Goal: Task Accomplishment & Management: Complete application form

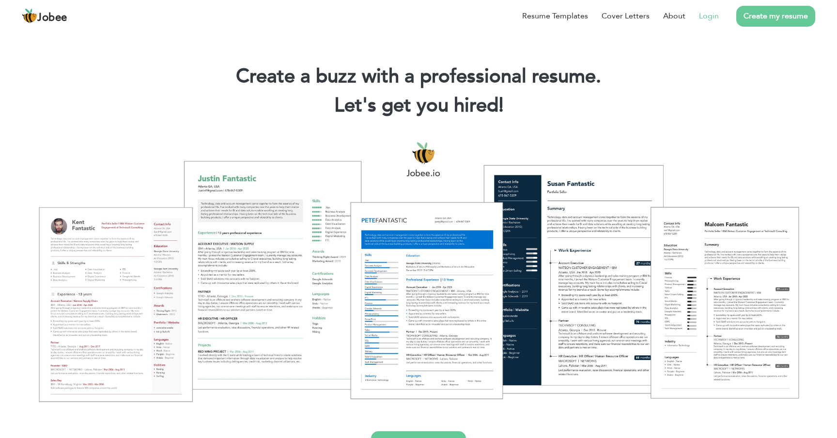
click at [711, 13] on link "Login" at bounding box center [709, 16] width 20 height 12
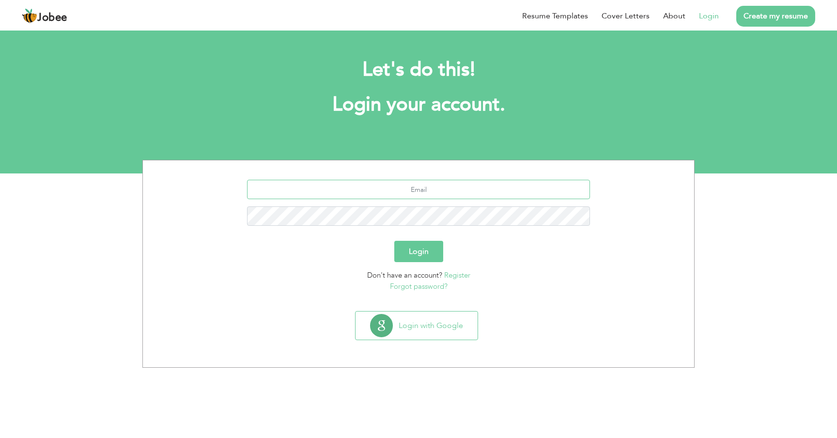
click at [450, 194] on input "text" at bounding box center [418, 189] width 343 height 19
type input "salma.aziz.leadstech@gmail.com"
click at [394, 241] on button "Login" at bounding box center [418, 251] width 49 height 21
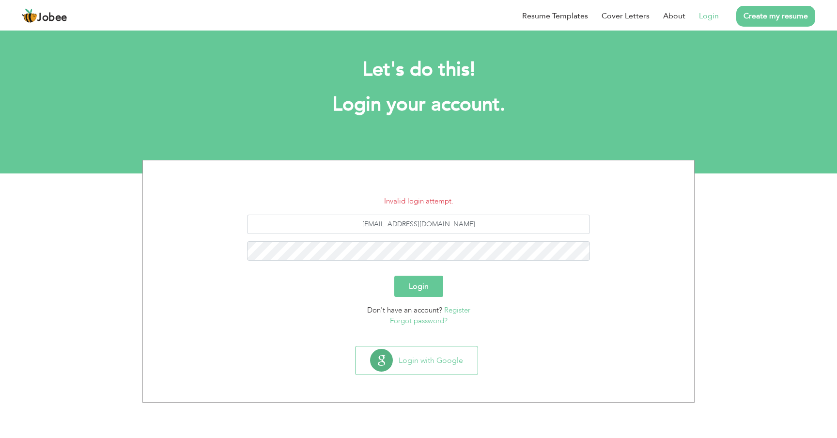
click at [420, 322] on link "Forgot password?" at bounding box center [419, 321] width 58 height 10
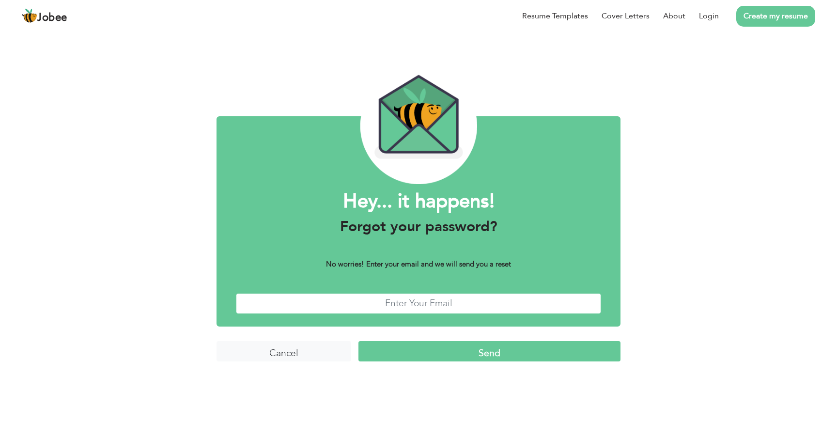
click at [420, 309] on input "text" at bounding box center [418, 303] width 365 height 21
type input "[PERSON_NAME][EMAIL_ADDRESS][PERSON_NAME][DOMAIN_NAME]"
click at [358, 341] on input "Send" at bounding box center [489, 351] width 262 height 21
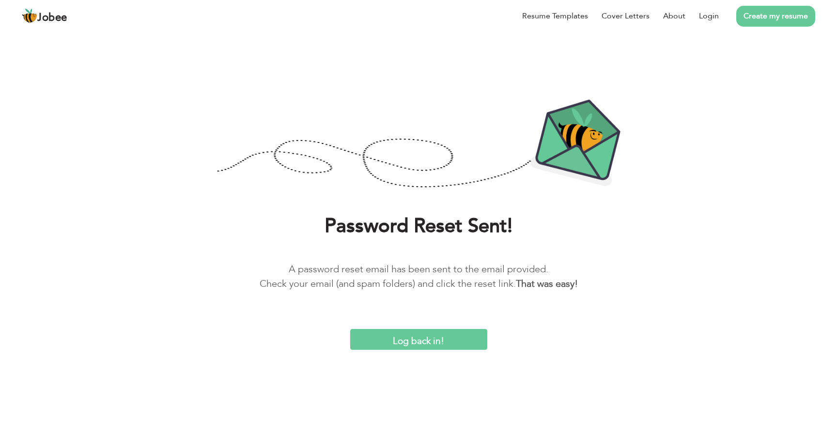
click at [408, 340] on input "Log back in!" at bounding box center [418, 339] width 137 height 21
click at [422, 341] on input "Log back in!" at bounding box center [418, 339] width 137 height 21
click at [394, 342] on input "Log back in!" at bounding box center [418, 339] width 137 height 21
click at [177, 42] on body "Jobee Resume Templates Cover Letters About Login Create my resume Password Rese…" at bounding box center [418, 175] width 837 height 350
click at [705, 22] on li "Login" at bounding box center [701, 15] width 33 height 25
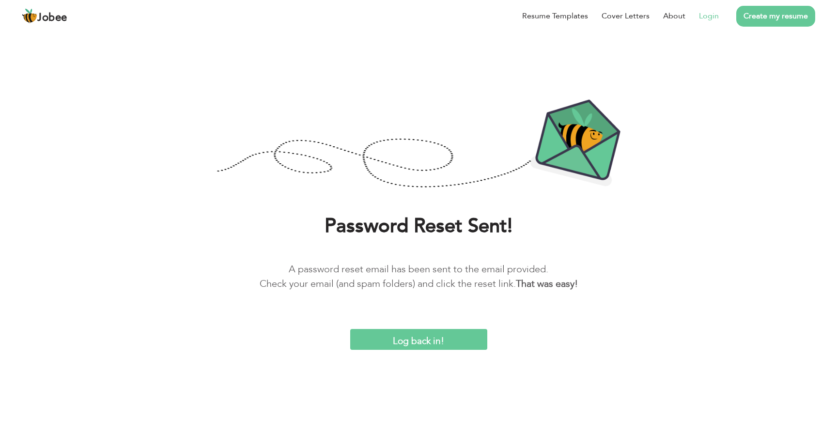
click at [710, 16] on link "Login" at bounding box center [709, 16] width 20 height 12
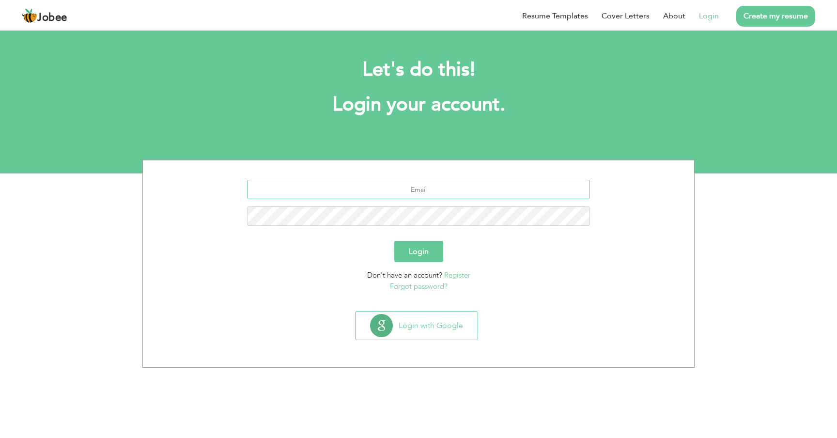
click at [436, 189] on input "text" at bounding box center [418, 189] width 343 height 19
type input "[PERSON_NAME][EMAIL_ADDRESS][PERSON_NAME][DOMAIN_NAME]"
click at [429, 254] on button "Login" at bounding box center [418, 251] width 49 height 21
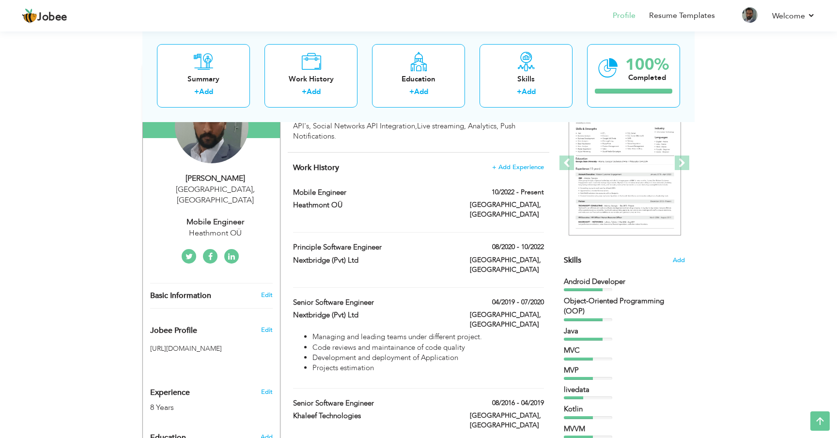
scroll to position [114, 0]
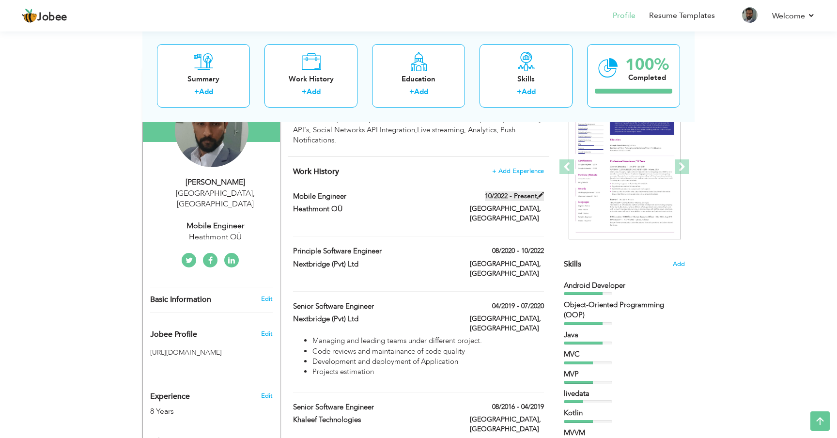
click at [538, 192] on span at bounding box center [540, 195] width 7 height 7
type input "Mobile Engineer"
type input "Heathmont OÜ"
type input "10/2022"
type input "[GEOGRAPHIC_DATA]"
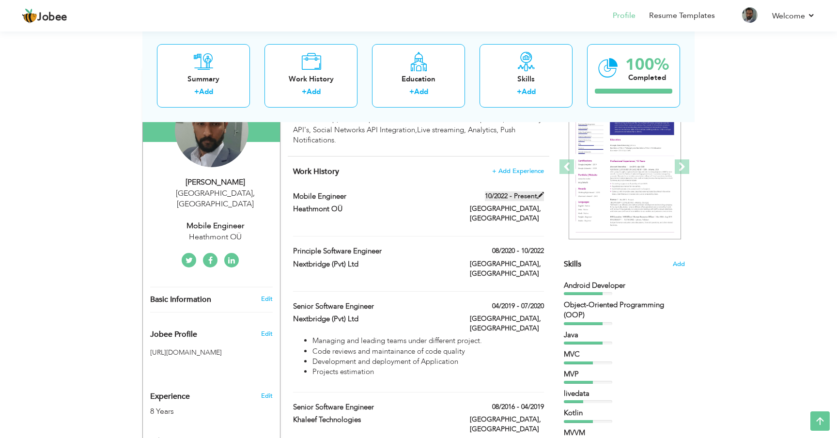
type input "[GEOGRAPHIC_DATA]"
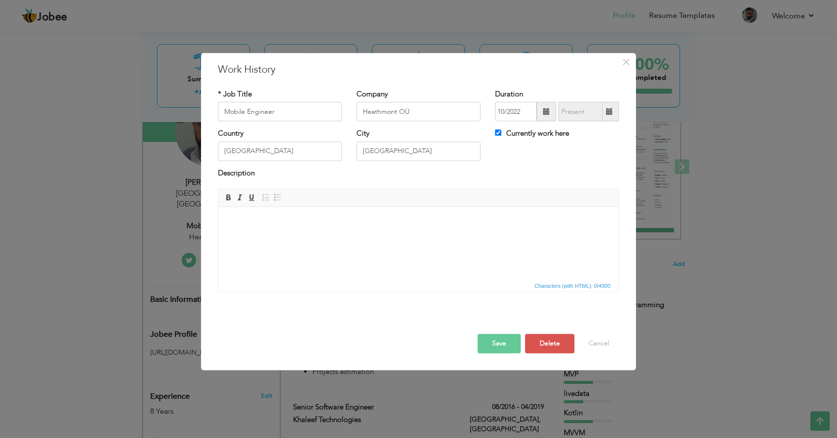
click at [538, 140] on div "Currently work here" at bounding box center [557, 135] width 124 height 13
drag, startPoint x: 550, startPoint y: 135, endPoint x: 545, endPoint y: 134, distance: 5.4
click at [550, 135] on label "Currently work here" at bounding box center [532, 134] width 74 height 10
click at [501, 135] on input "Currently work here" at bounding box center [498, 133] width 6 height 6
checkbox input "false"
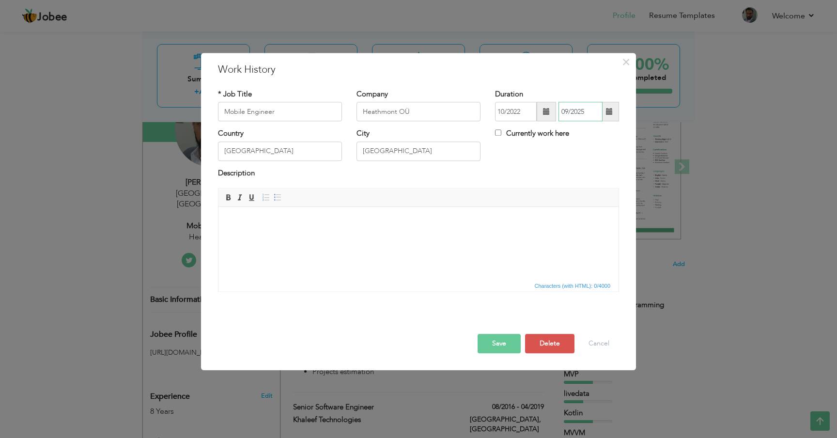
click at [592, 114] on input "09/2025" at bounding box center [581, 111] width 44 height 19
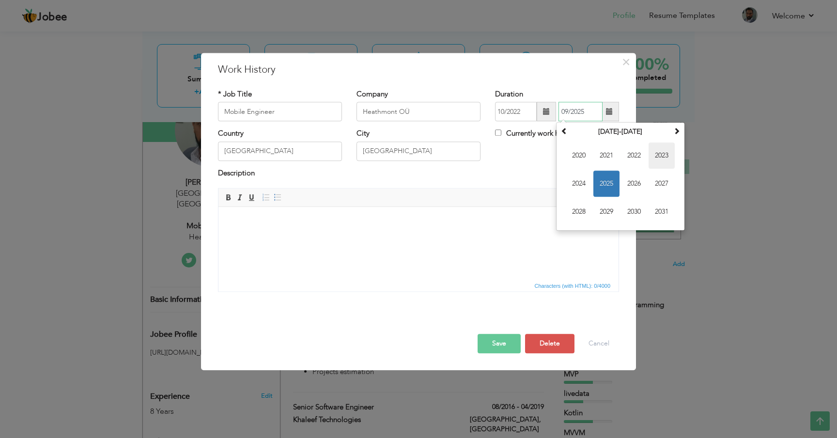
click at [660, 154] on span "2023" at bounding box center [662, 156] width 26 height 26
click at [640, 209] on span "Nov" at bounding box center [634, 212] width 26 height 26
type input "11/2023"
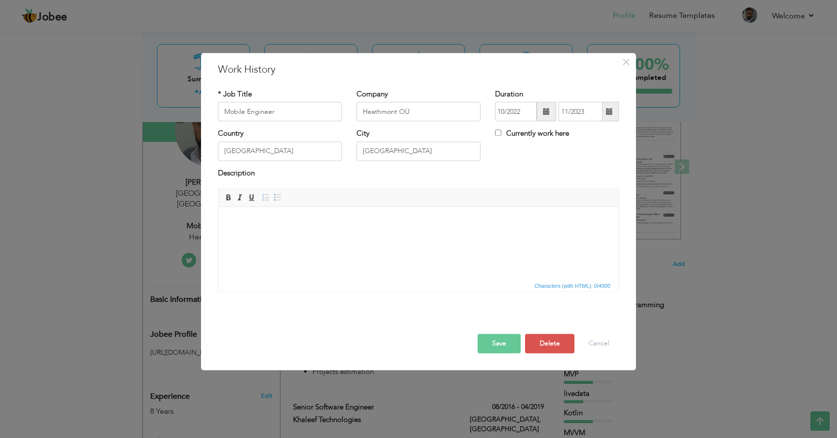
click at [505, 343] on button "Save" at bounding box center [499, 343] width 43 height 19
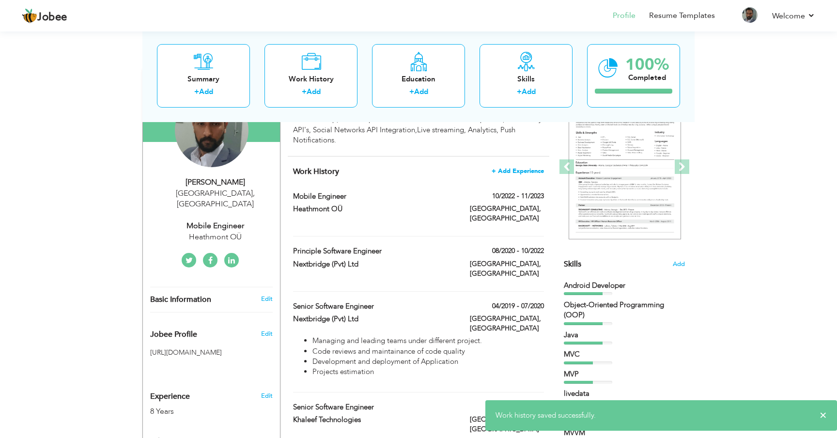
click at [510, 168] on span "+ Add Experience" at bounding box center [518, 171] width 52 height 7
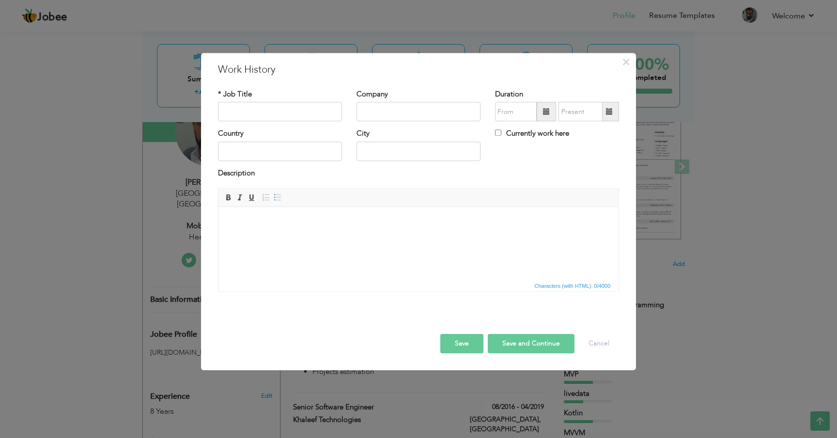
click at [544, 105] on span at bounding box center [546, 111] width 19 height 19
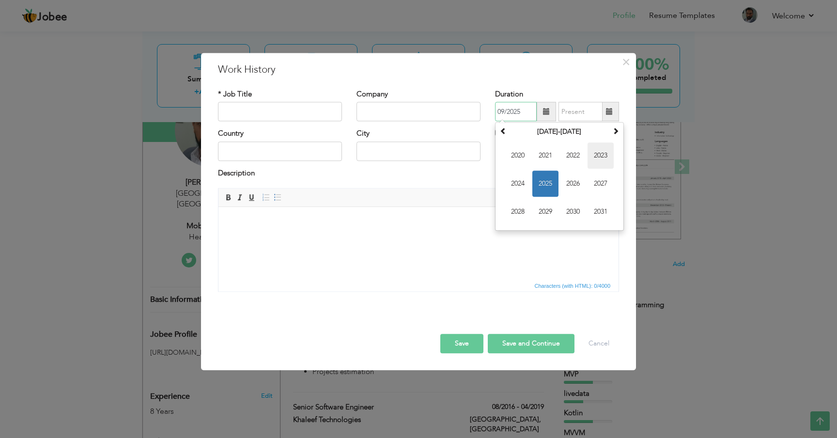
click at [599, 154] on span "2023" at bounding box center [601, 156] width 26 height 26
click at [603, 210] on span "Dec" at bounding box center [601, 212] width 26 height 26
type input "12/2023"
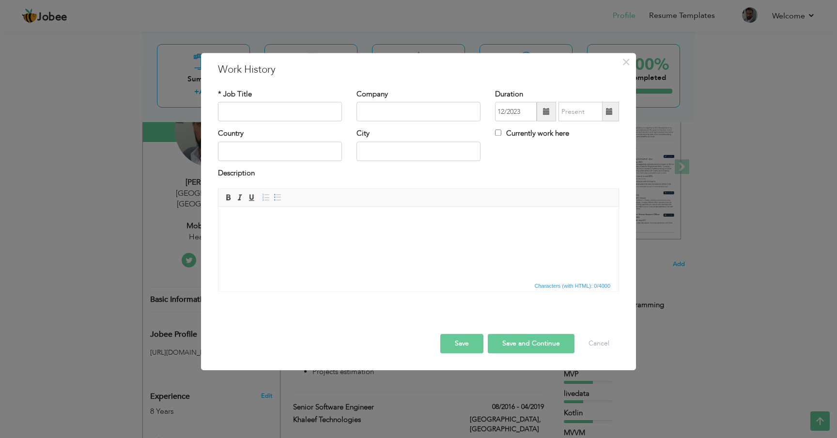
click at [527, 132] on label "Currently work here" at bounding box center [532, 134] width 74 height 10
click at [501, 132] on input "Currently work here" at bounding box center [498, 133] width 6 height 6
checkbox input "true"
click at [310, 116] on input "text" at bounding box center [280, 111] width 124 height 19
type input "Staff Android Engineer"
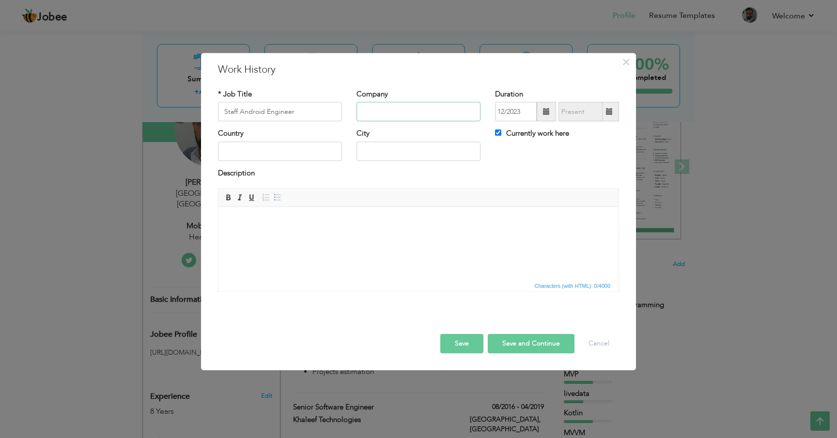
click at [389, 118] on input "text" at bounding box center [419, 111] width 124 height 19
type input "Open Wallet"
click at [294, 150] on input "text" at bounding box center [280, 150] width 124 height 19
type input "[GEOGRAPHIC_DATA]"
click at [412, 152] on input "text" at bounding box center [419, 150] width 124 height 19
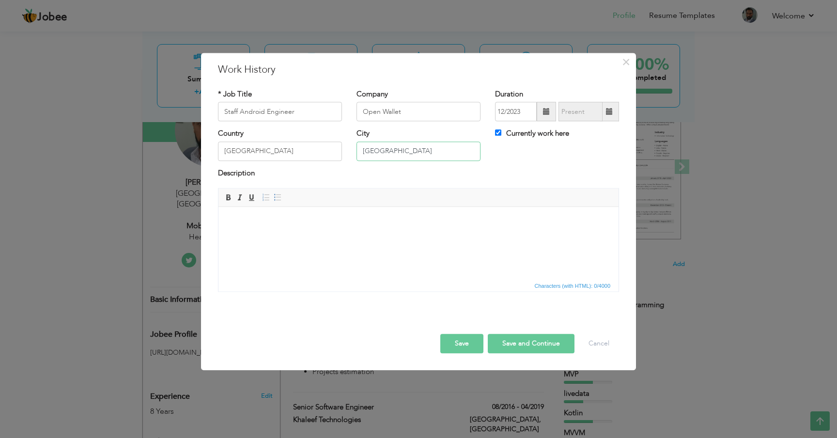
type input "[GEOGRAPHIC_DATA]"
click at [363, 236] on html at bounding box center [418, 222] width 400 height 30
click at [286, 227] on html at bounding box center [418, 222] width 400 height 30
click at [282, 218] on body at bounding box center [418, 222] width 381 height 10
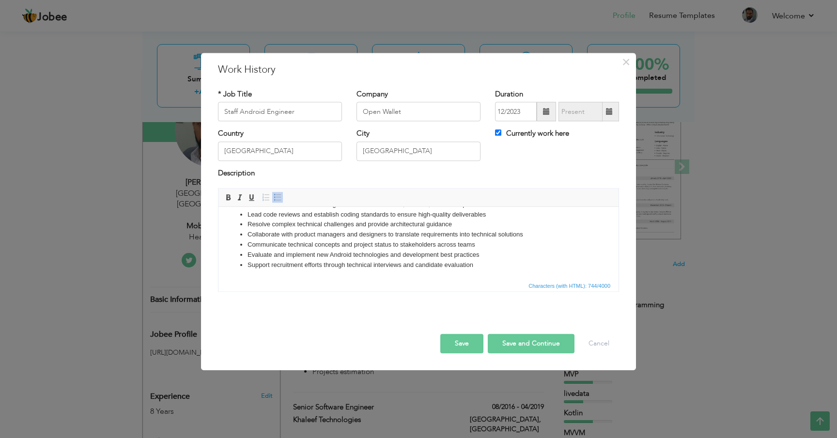
scroll to position [0, 0]
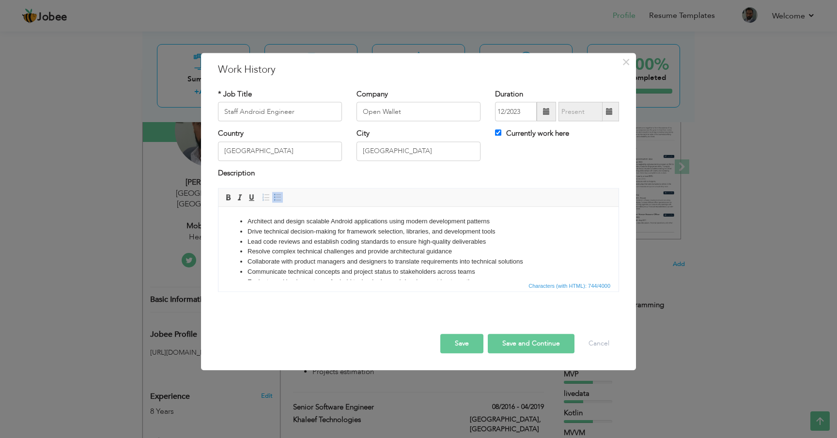
click at [450, 341] on button "Save" at bounding box center [461, 343] width 43 height 19
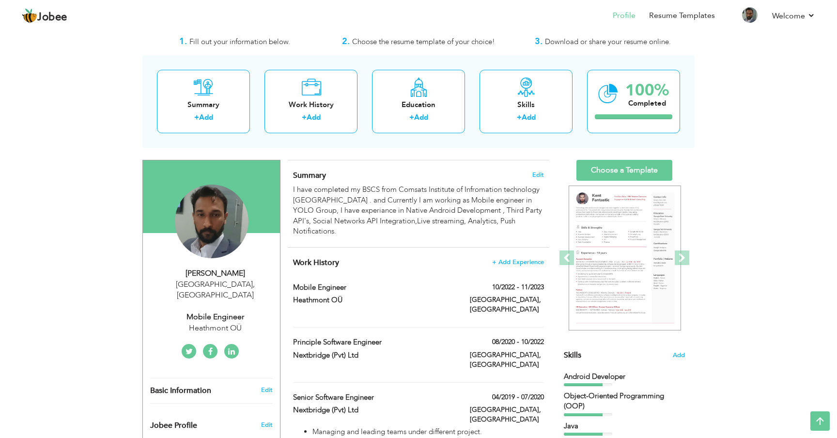
scroll to position [15, 0]
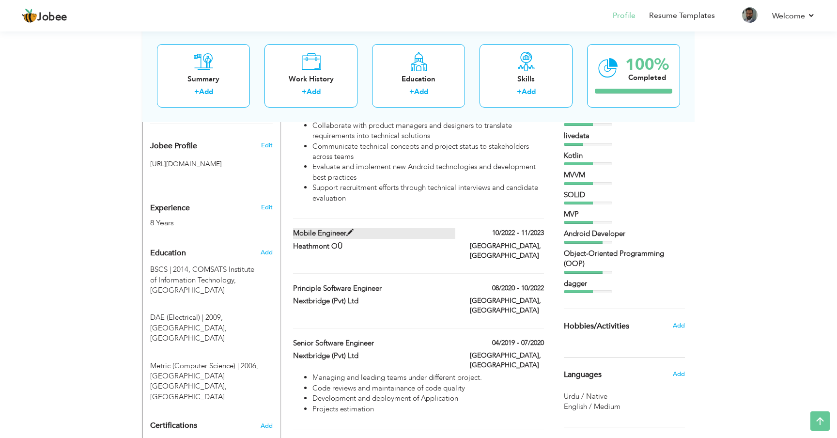
scroll to position [300, 0]
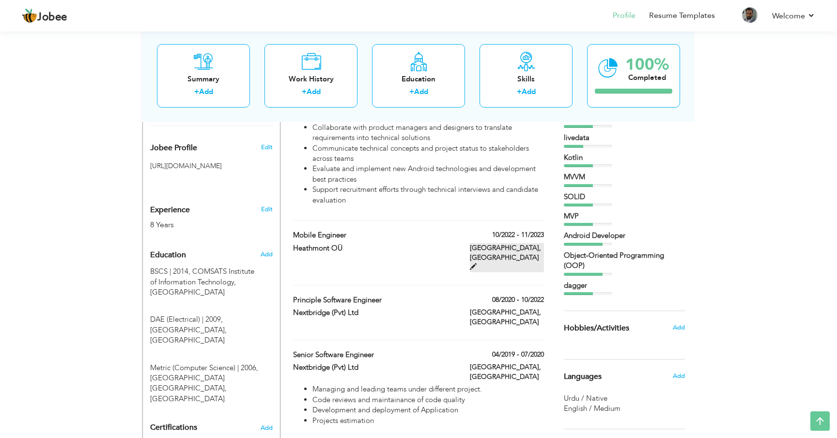
click at [477, 263] on span at bounding box center [473, 266] width 7 height 7
type input "Mobile Engineer"
type input "Heathmont OÜ"
type input "10/2022"
type input "11/2023"
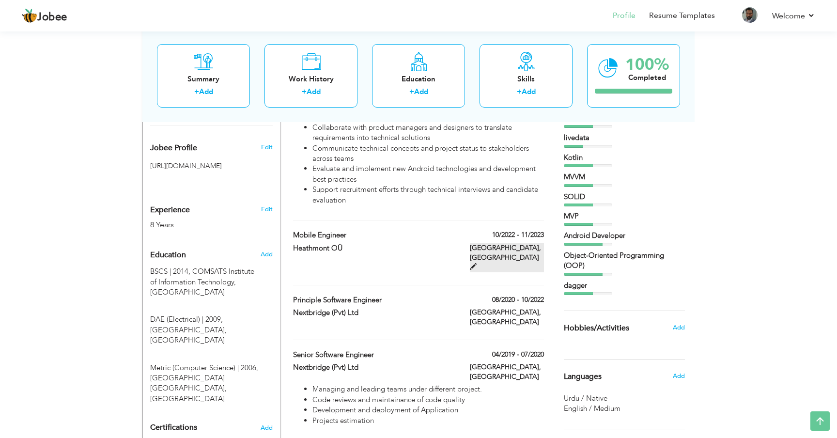
type input "[GEOGRAPHIC_DATA]"
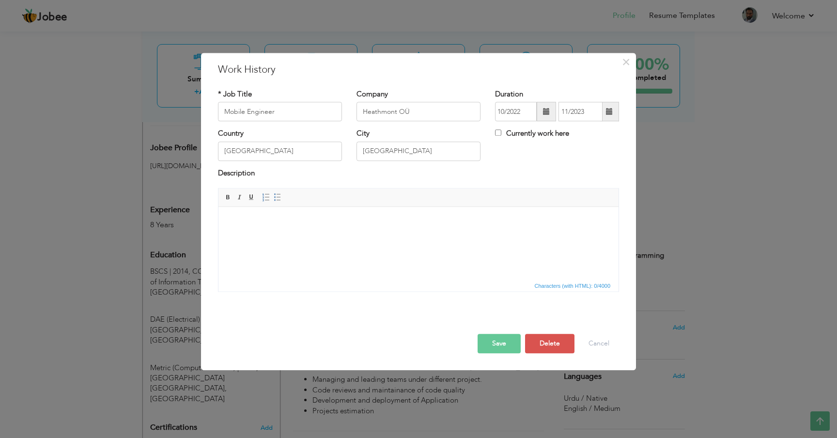
click at [335, 236] on html at bounding box center [418, 222] width 400 height 30
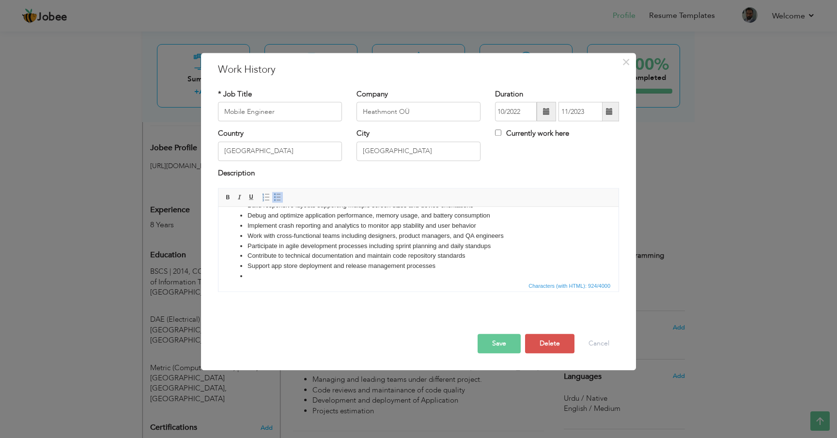
scroll to position [66, 0]
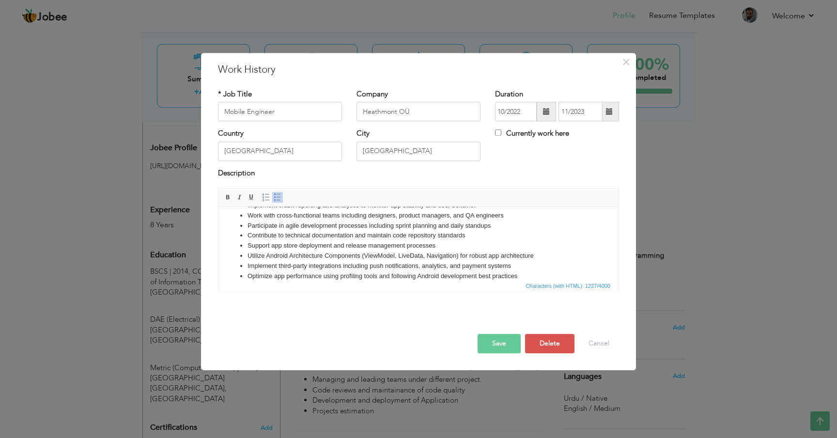
click at [501, 350] on button "Save" at bounding box center [499, 343] width 43 height 19
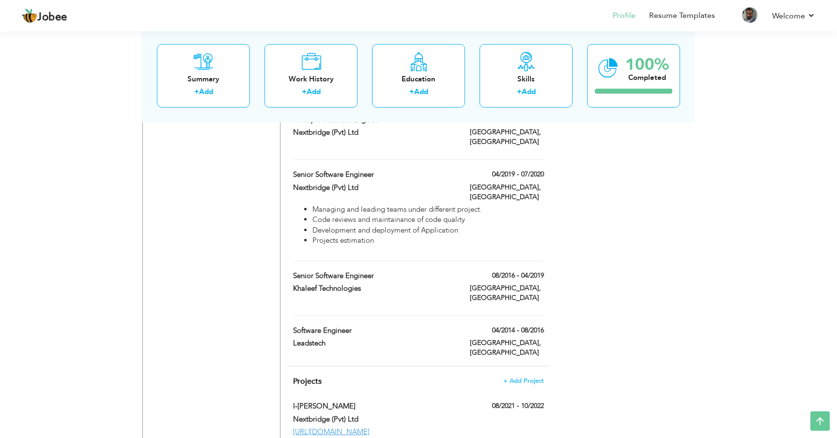
scroll to position [734, 0]
click at [527, 378] on span "+ Add Project" at bounding box center [523, 381] width 41 height 7
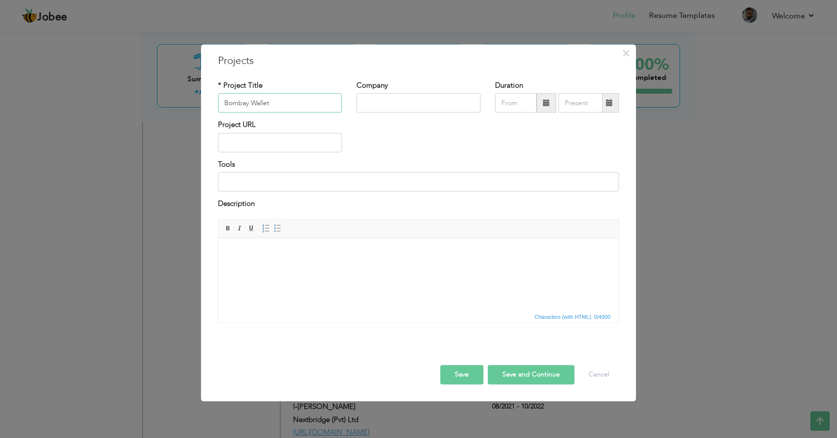
type input "Bombay Wallet"
click at [403, 99] on input "text" at bounding box center [419, 102] width 124 height 19
type input "H"
type input "Yolo Group"
click at [277, 183] on input at bounding box center [418, 181] width 401 height 19
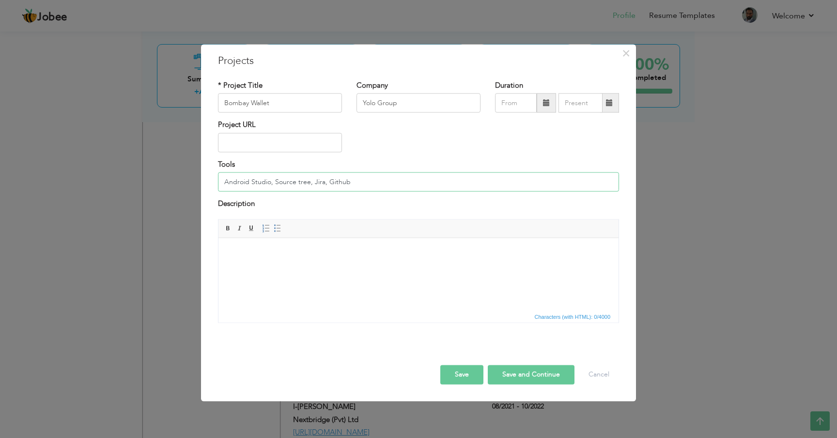
type input "Android Studio, Source tree, Jira, Github"
drag, startPoint x: 305, startPoint y: 294, endPoint x: 304, endPoint y: 289, distance: 4.9
click at [305, 267] on html at bounding box center [418, 253] width 400 height 30
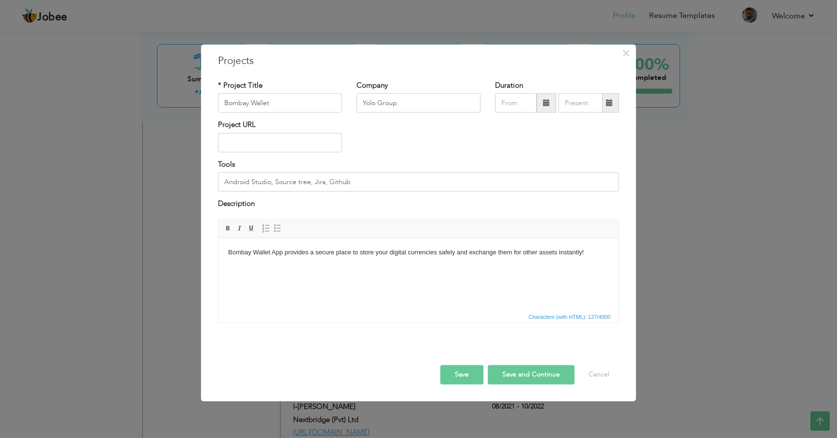
click at [472, 377] on button "Save" at bounding box center [461, 374] width 43 height 19
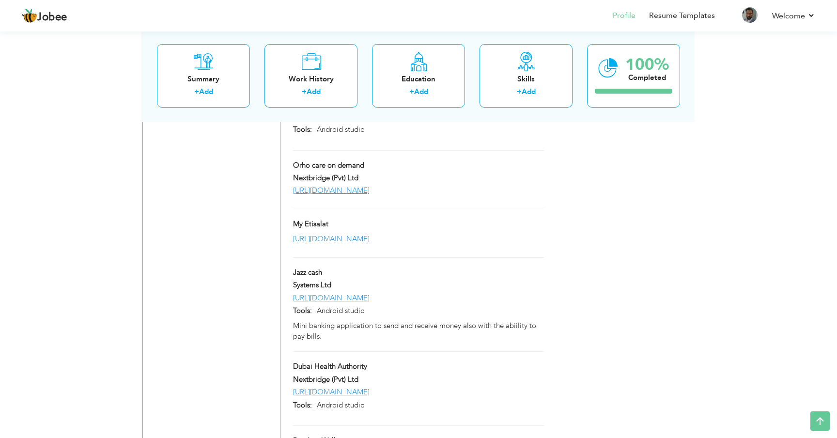
scroll to position [1876, 0]
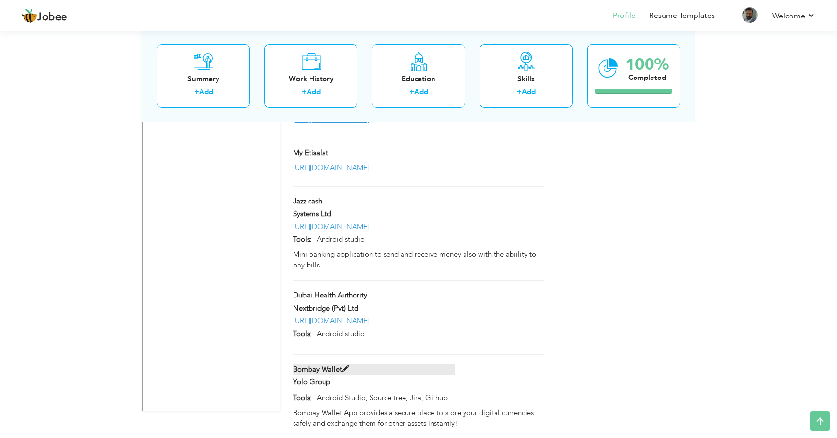
click at [344, 365] on span at bounding box center [345, 368] width 7 height 7
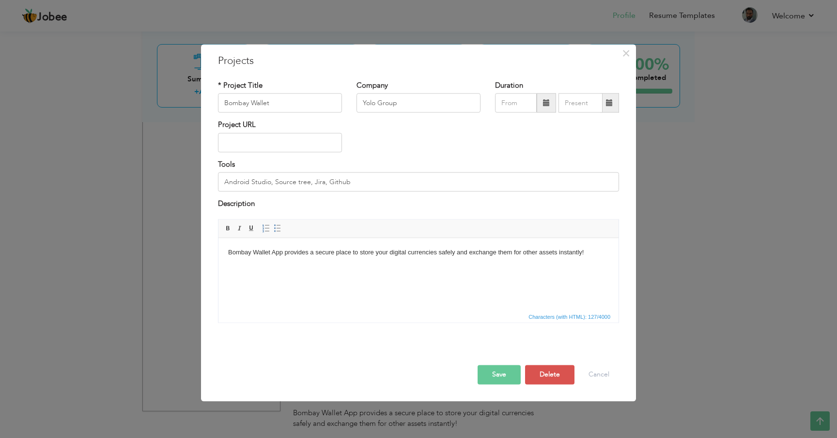
click at [543, 106] on span at bounding box center [546, 102] width 7 height 7
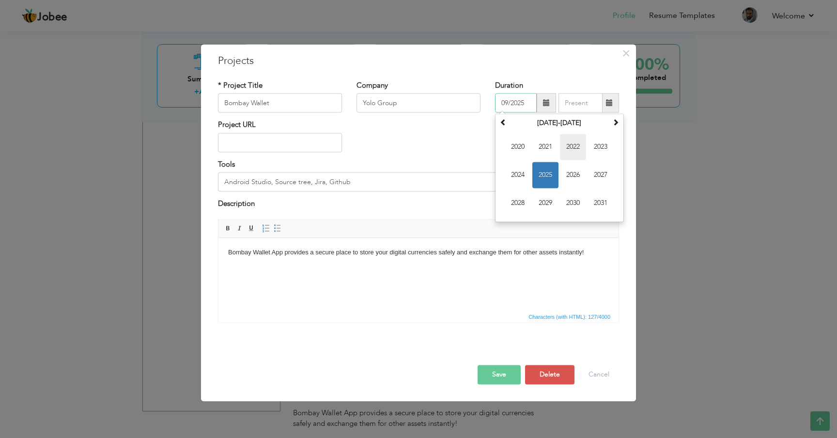
click at [569, 139] on span "2022" at bounding box center [573, 147] width 26 height 26
drag, startPoint x: 546, startPoint y: 204, endPoint x: 579, endPoint y: 134, distance: 76.9
click at [546, 204] on span "Oct" at bounding box center [545, 203] width 26 height 26
type input "10/2022"
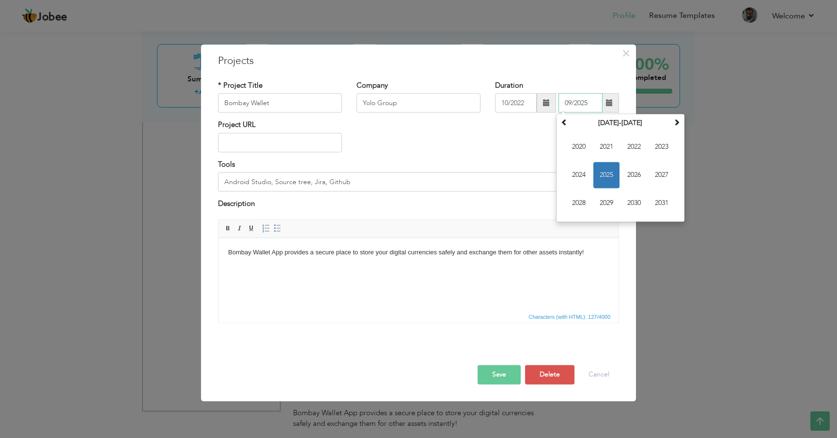
click at [591, 100] on input "09/2025" at bounding box center [581, 102] width 44 height 19
click at [624, 121] on th "2020-2031" at bounding box center [620, 123] width 101 height 15
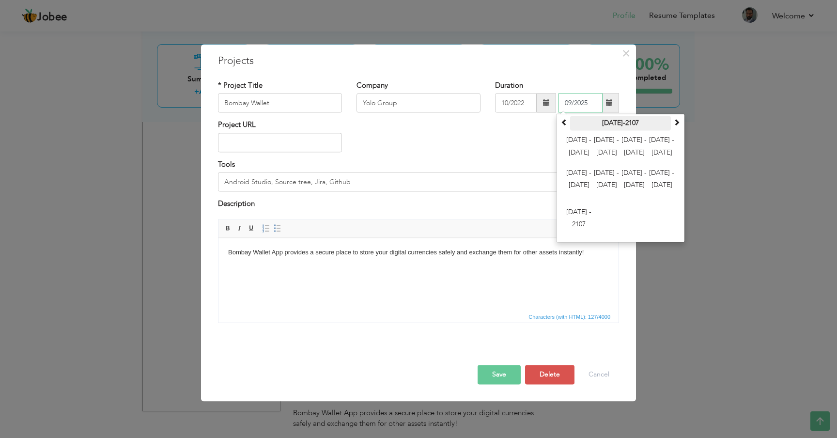
click at [621, 125] on th "2000-2107" at bounding box center [620, 123] width 101 height 15
click at [636, 149] on span "2024 - 2035" at bounding box center [634, 147] width 26 height 26
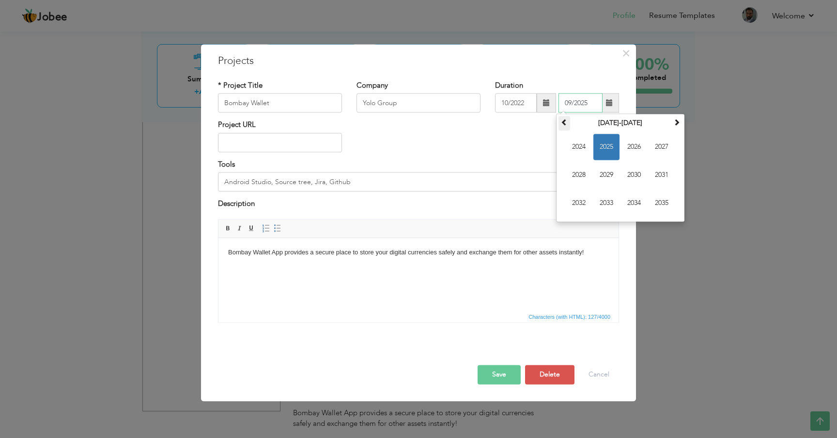
click at [565, 123] on span at bounding box center [564, 122] width 7 height 7
click at [609, 206] on span "2023" at bounding box center [606, 203] width 26 height 26
click at [631, 202] on span "Nov" at bounding box center [634, 203] width 26 height 26
type input "11/2023"
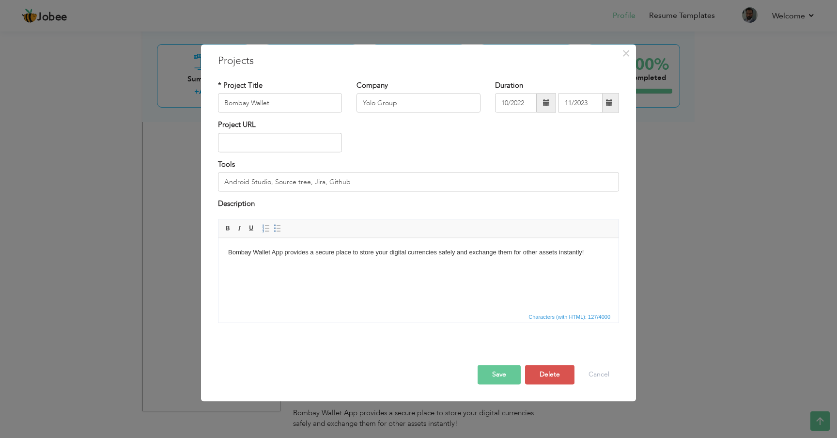
click at [510, 376] on button "Save" at bounding box center [499, 374] width 43 height 19
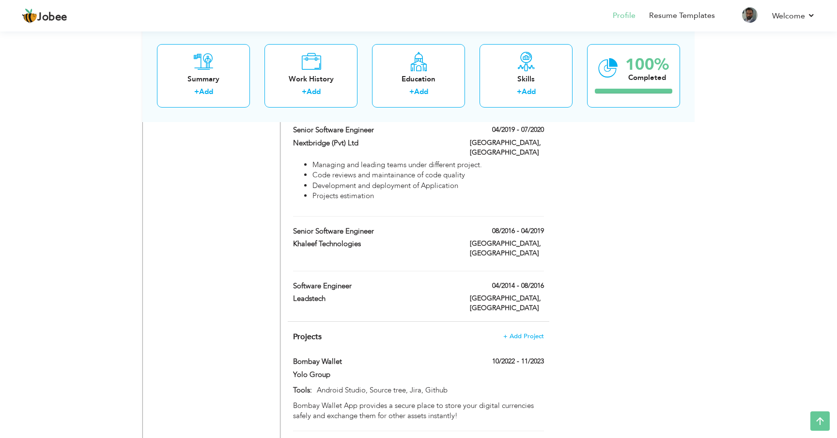
scroll to position [779, 0]
click at [523, 332] on span "+ Add Project" at bounding box center [523, 335] width 41 height 7
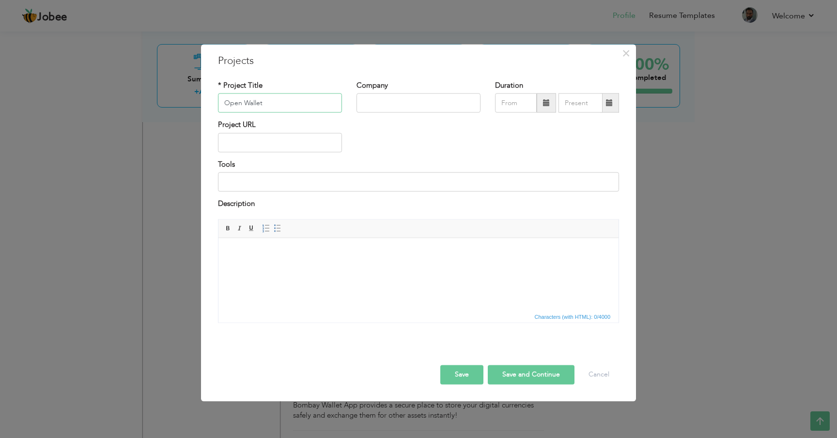
click at [240, 93] on input "Open Wallet" at bounding box center [280, 102] width 124 height 19
click at [244, 96] on input "Open Wallet" at bounding box center [280, 102] width 124 height 19
type input "Open Wallet"
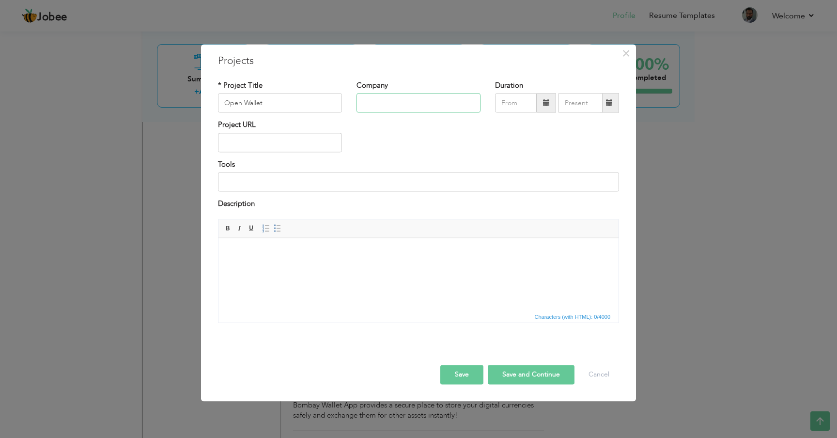
click at [382, 106] on input "text" at bounding box center [419, 102] width 124 height 19
paste input "Open Wallet"
type input "Open Wallet"
click at [292, 142] on input "text" at bounding box center [280, 142] width 124 height 19
paste input "https://play.google.com/store/apps/details?id=com.finverselabs.openwallet&hl=en"
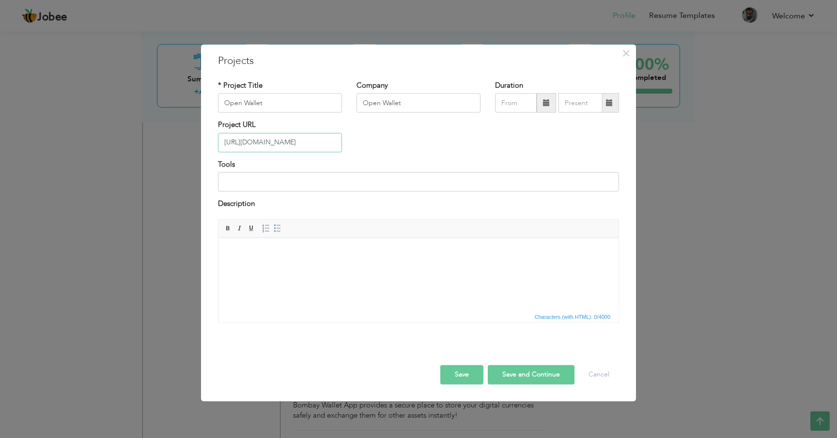
scroll to position [0, 117]
type input "[URL][DOMAIN_NAME]"
click at [289, 254] on body at bounding box center [418, 253] width 381 height 10
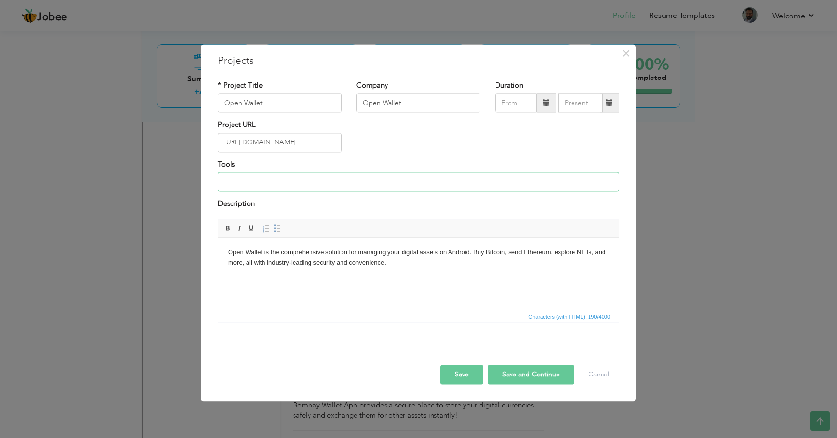
click at [277, 188] on input at bounding box center [418, 181] width 401 height 19
type input "Android studio, github, sourcetree, [GEOGRAPHIC_DATA]"
click at [470, 374] on button "Save" at bounding box center [461, 374] width 43 height 19
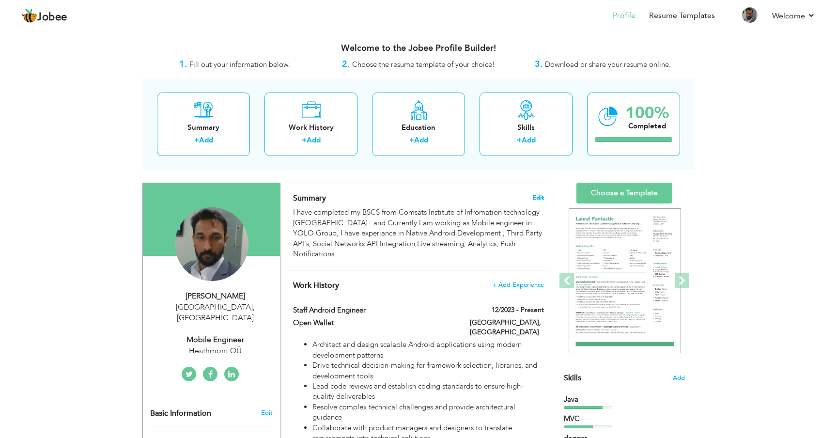
click at [537, 197] on span "Edit" at bounding box center [538, 197] width 12 height 7
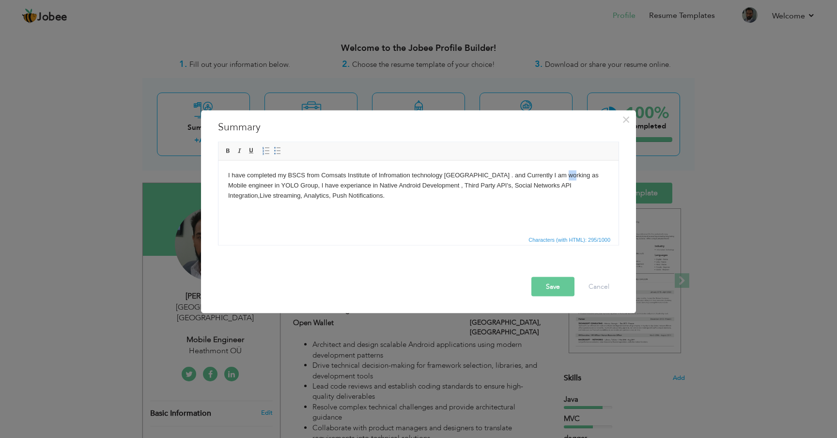
drag, startPoint x: 554, startPoint y: 175, endPoint x: 563, endPoint y: 175, distance: 9.2
click at [563, 175] on body "I have completed my BSCS from Comsats Institute of Infromation technology Lahor…" at bounding box center [418, 185] width 381 height 30
drag, startPoint x: 580, startPoint y: 175, endPoint x: 570, endPoint y: 175, distance: 10.2
click at [576, 175] on body "I have completed my BSCS from Comsats Institute of Infromation technology Lahor…" at bounding box center [418, 185] width 381 height 30
click at [570, 175] on body "I have completed my BSCS from Comsats Institute of Infromation technology Lahor…" at bounding box center [418, 185] width 381 height 30
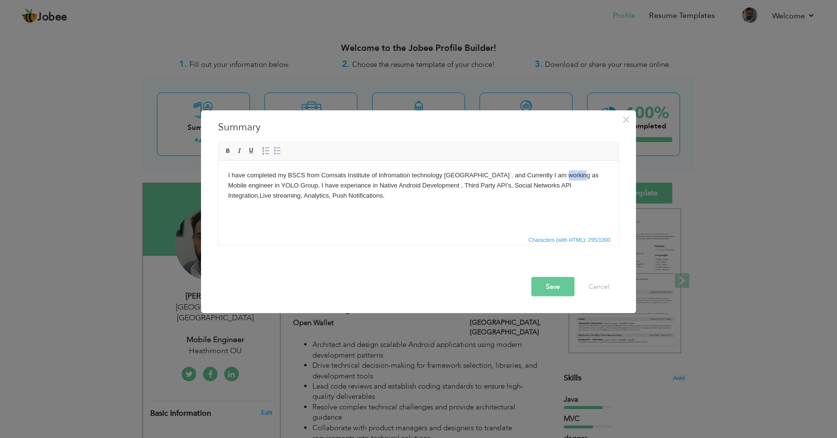
click at [570, 175] on body "I have completed my BSCS from Comsats Institute of Infromation technology Lahor…" at bounding box center [418, 185] width 381 height 30
click at [271, 185] on body "I have completed my BSCS from Comsats Institute of Infromation technology Lahor…" at bounding box center [418, 185] width 381 height 30
click at [298, 186] on body "I have completed my BSCS from Comsats Institute of Infromation technology Lahor…" at bounding box center [418, 185] width 381 height 30
click at [399, 196] on body "I have completed my BSCS from Comsats Institute of Infromation technology Lahor…" at bounding box center [418, 185] width 381 height 30
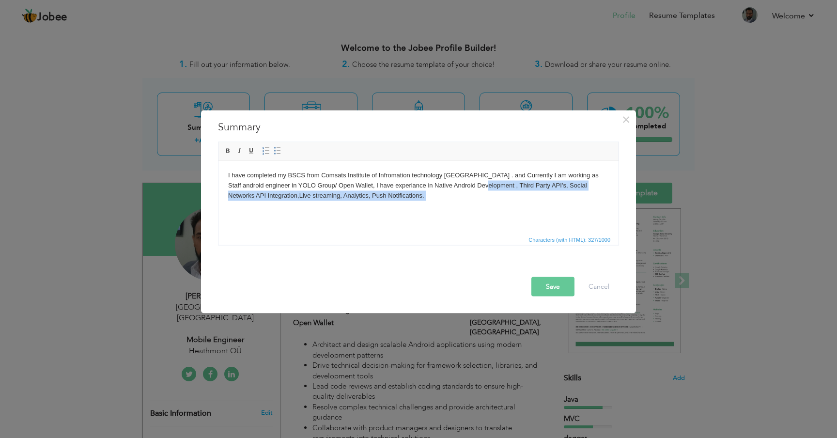
click at [484, 186] on body "I have completed my BSCS from Comsats Institute of Infromation technology Lahor…" at bounding box center [418, 190] width 381 height 40
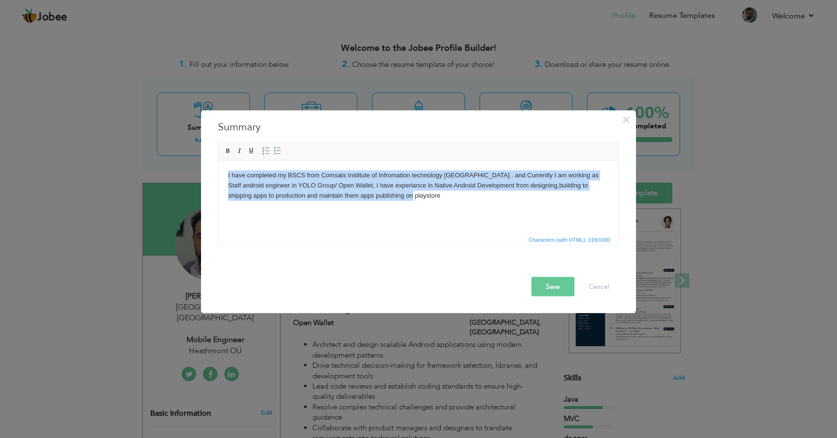
copy body "I have completed my BSCS from Comsats Institute of Infromation technology Lahor…"
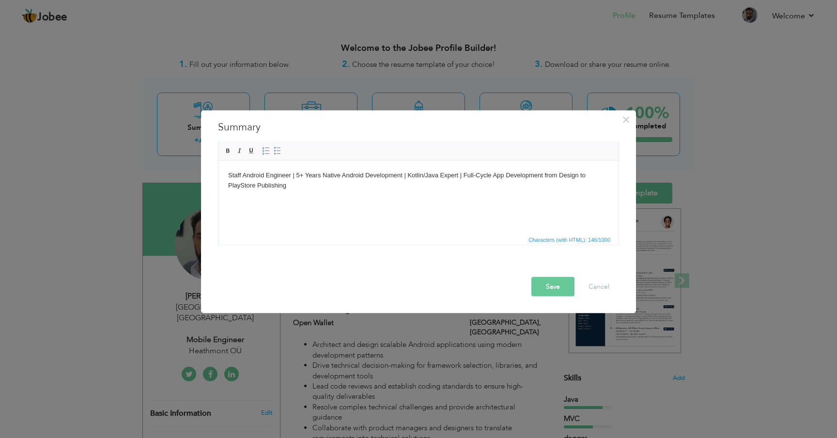
click at [555, 283] on button "Save" at bounding box center [552, 286] width 43 height 19
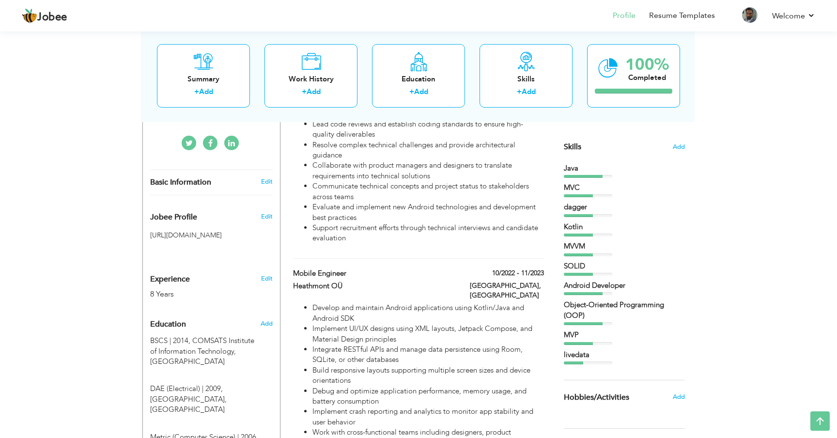
scroll to position [225, 0]
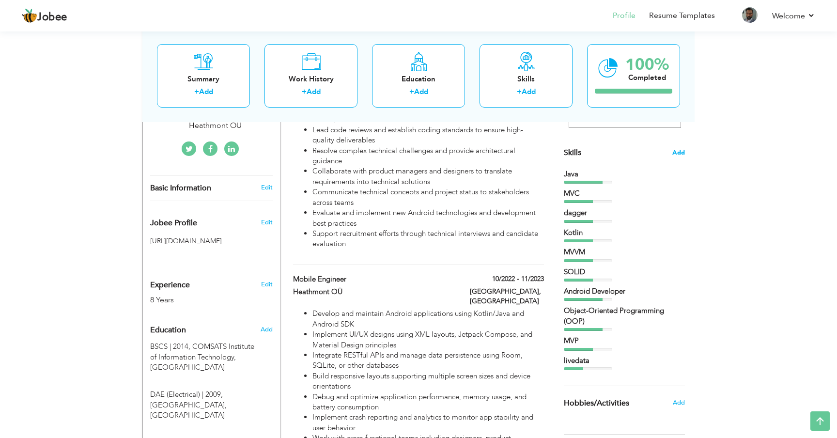
click at [679, 153] on span "Add" at bounding box center [678, 152] width 13 height 9
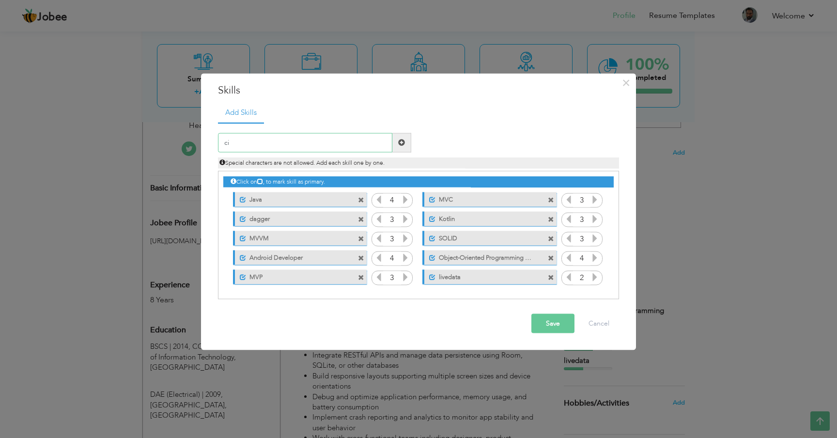
type input "c"
type input "CI/CD"
click at [405, 143] on span at bounding box center [401, 142] width 7 height 7
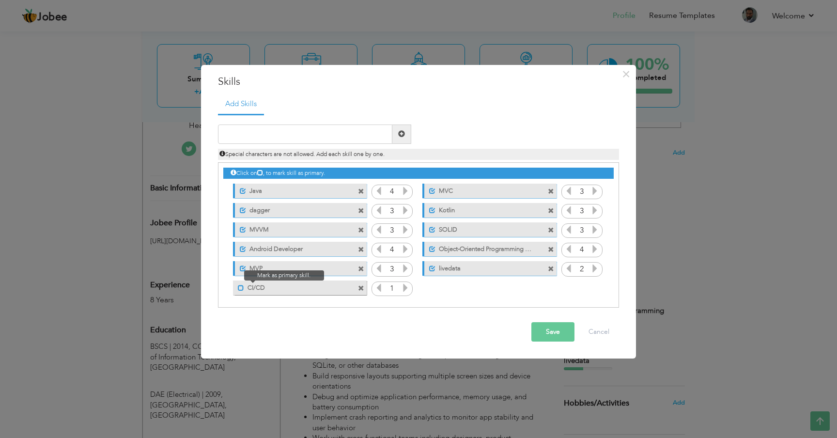
click at [242, 291] on span at bounding box center [241, 288] width 6 height 6
click at [361, 211] on span at bounding box center [361, 211] width 6 height 6
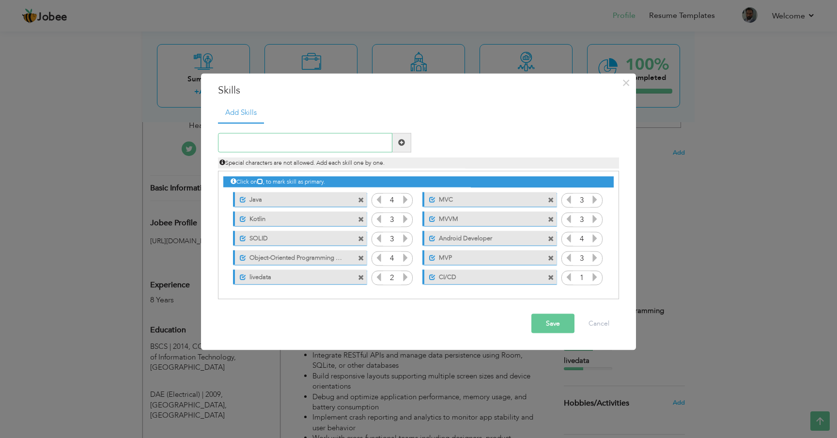
click at [336, 145] on input "text" at bounding box center [305, 142] width 174 height 19
click at [595, 277] on icon at bounding box center [595, 276] width 9 height 9
click at [597, 277] on icon at bounding box center [595, 276] width 9 height 9
click at [362, 279] on span at bounding box center [361, 278] width 6 height 6
click at [555, 326] on button "Save" at bounding box center [552, 322] width 43 height 19
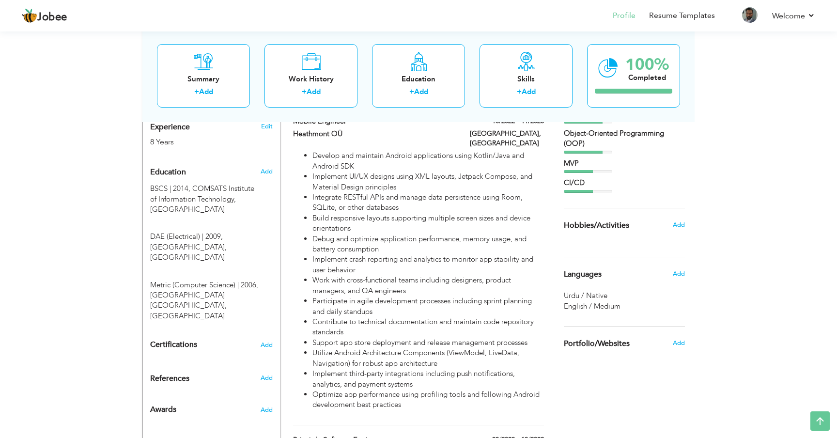
scroll to position [405, 0]
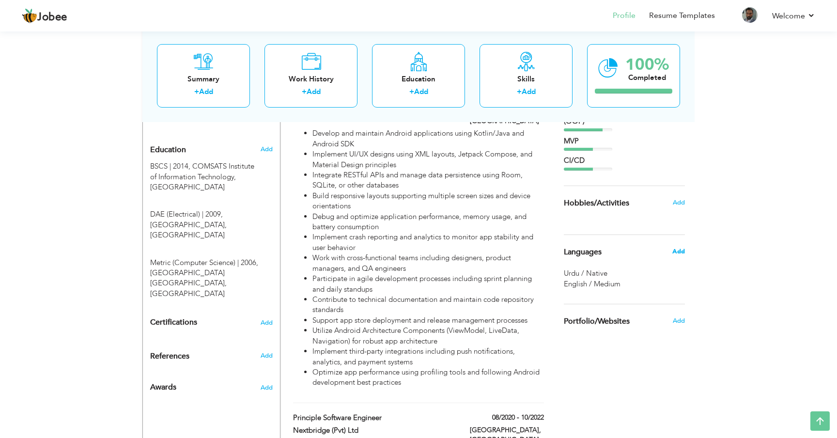
click at [678, 253] on span "Add" at bounding box center [678, 251] width 13 height 9
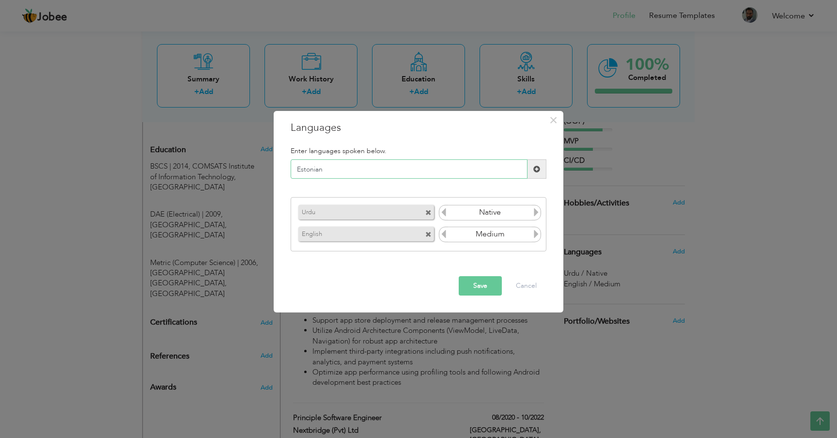
type input "Estonian"
click at [532, 167] on span at bounding box center [537, 168] width 19 height 19
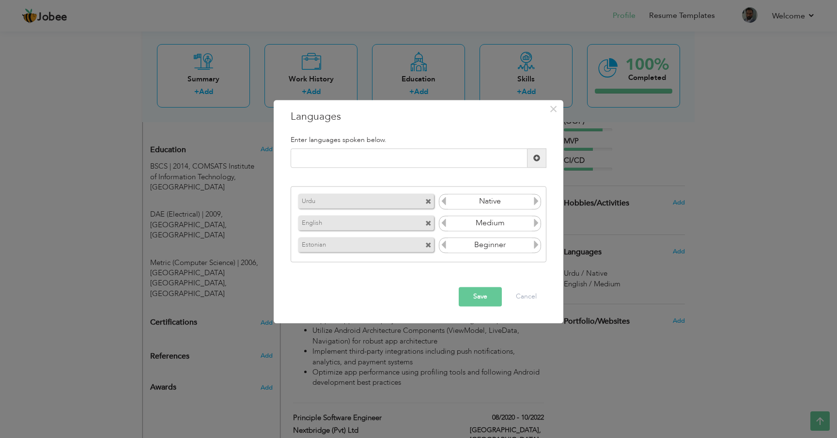
click at [534, 248] on icon at bounding box center [536, 244] width 9 height 9
click at [444, 247] on icon at bounding box center [443, 244] width 9 height 9
click at [483, 306] on div "Save Cancel" at bounding box center [418, 297] width 270 height 34
click at [483, 302] on button "Save" at bounding box center [480, 296] width 43 height 19
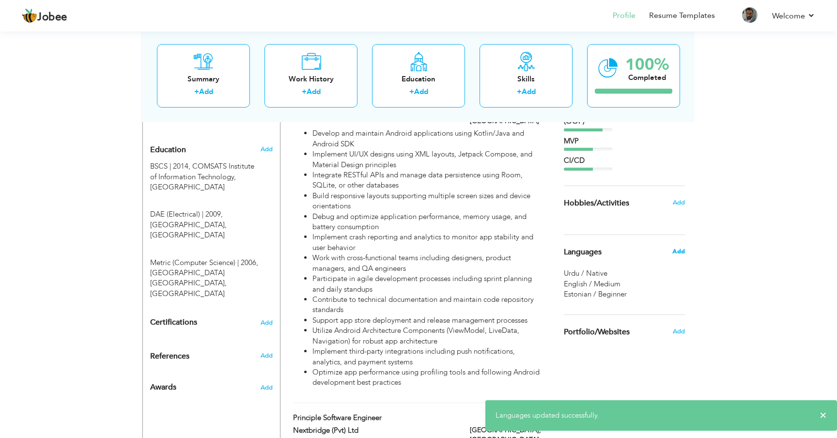
click at [678, 253] on span "Add" at bounding box center [678, 251] width 13 height 9
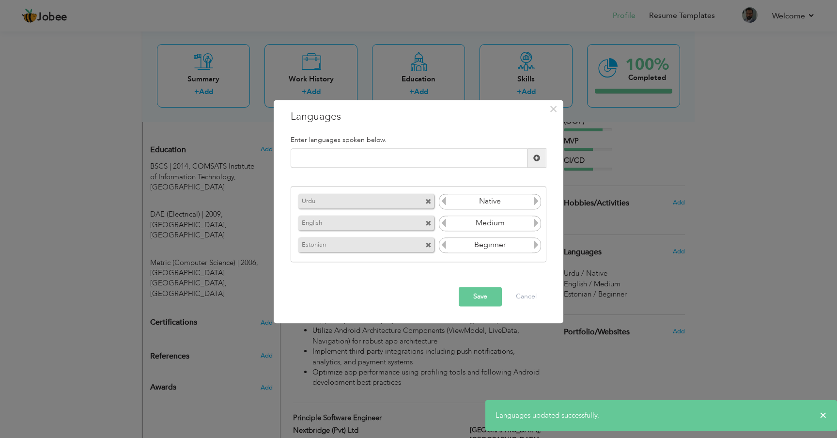
click at [533, 223] on icon at bounding box center [536, 222] width 9 height 9
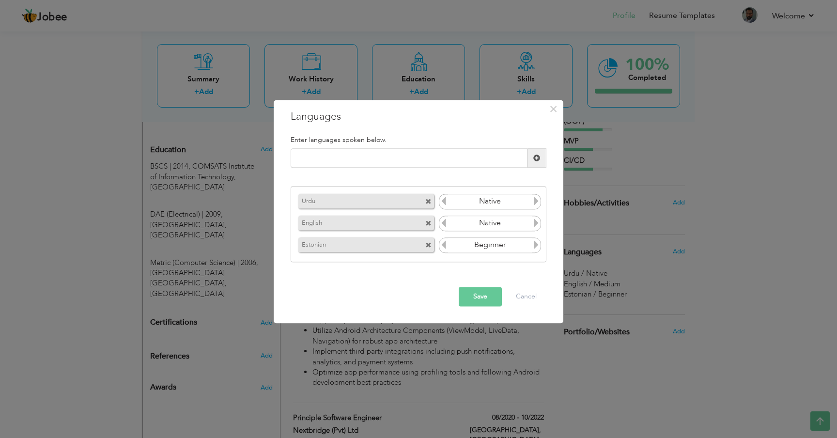
click at [533, 223] on icon at bounding box center [536, 222] width 9 height 9
click at [502, 224] on input "Medium" at bounding box center [490, 223] width 84 height 15
click at [440, 224] on icon at bounding box center [443, 222] width 9 height 9
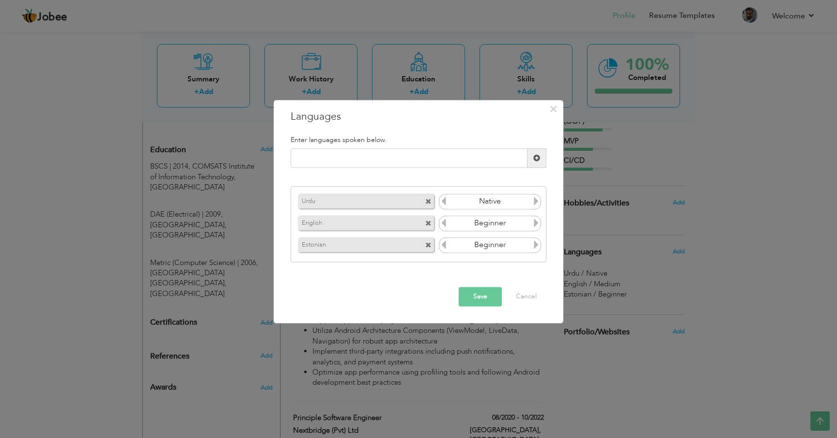
click at [440, 224] on icon at bounding box center [443, 222] width 9 height 9
click at [534, 223] on icon at bounding box center [536, 222] width 9 height 9
click at [475, 296] on button "Save" at bounding box center [480, 296] width 43 height 19
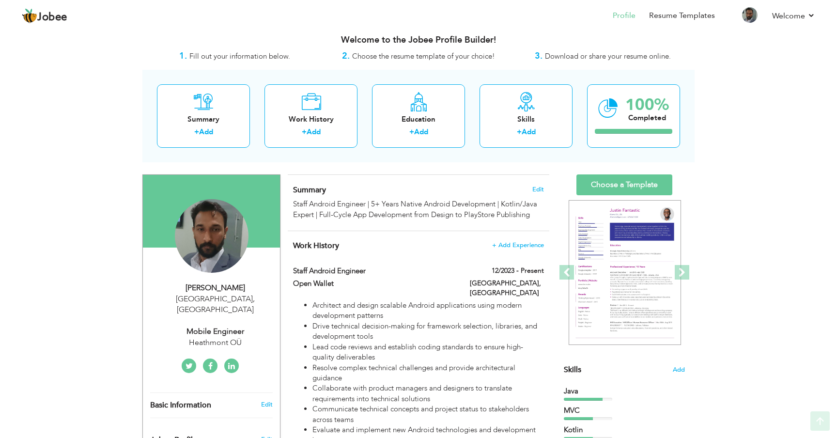
scroll to position [0, 0]
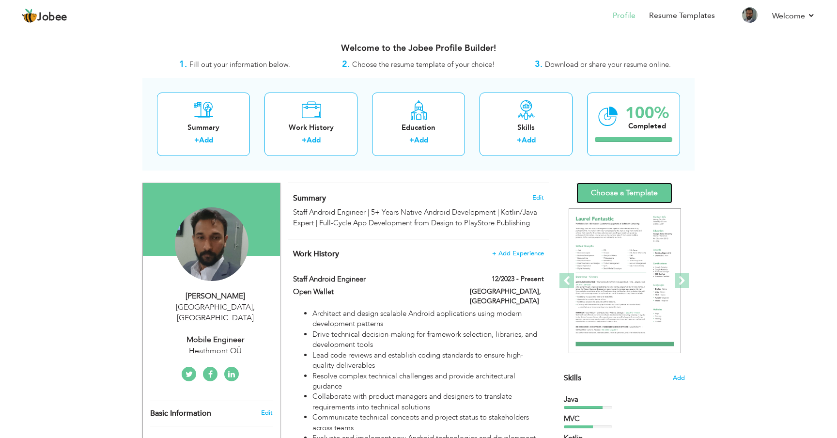
click at [634, 193] on link "Choose a Template" at bounding box center [624, 193] width 96 height 21
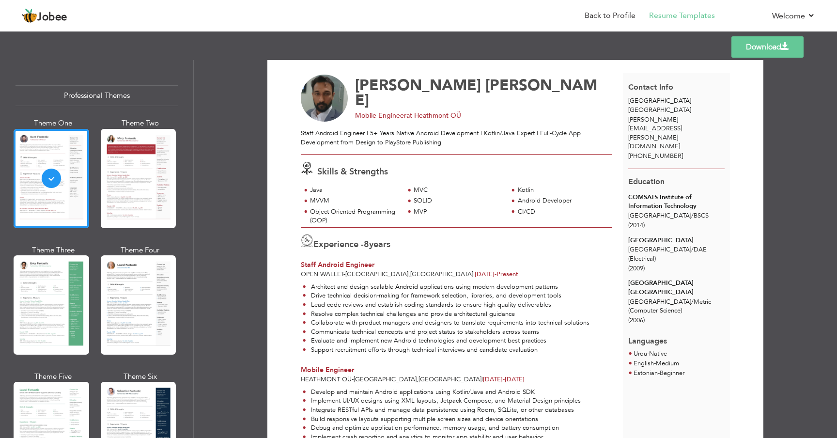
scroll to position [22, 0]
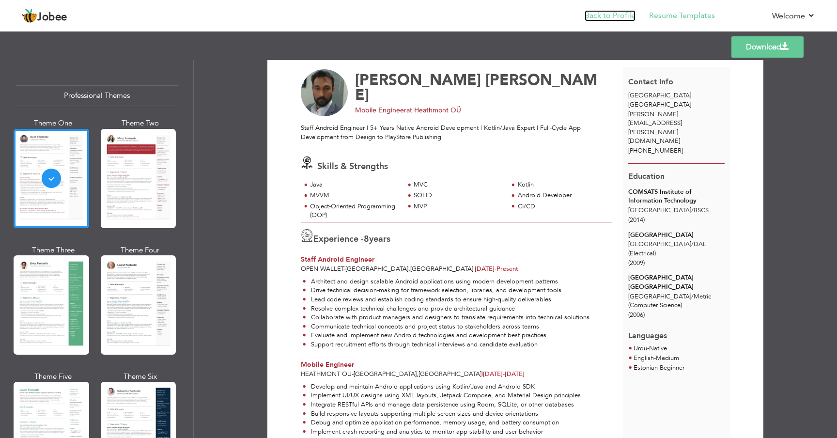
click at [603, 17] on link "Back to Profile" at bounding box center [610, 15] width 51 height 11
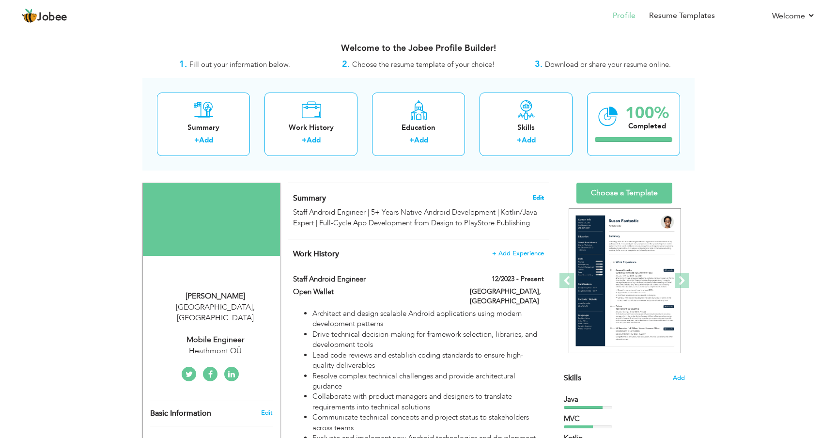
click at [536, 199] on span "Edit" at bounding box center [538, 197] width 12 height 7
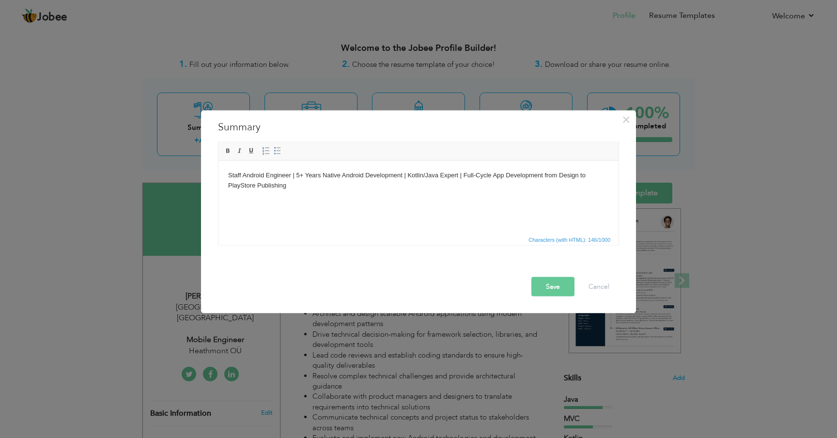
click at [474, 200] on html "Staff Android Engineer | 5+ Years Native Android Development | Kotlin/Java Expe…" at bounding box center [418, 180] width 400 height 40
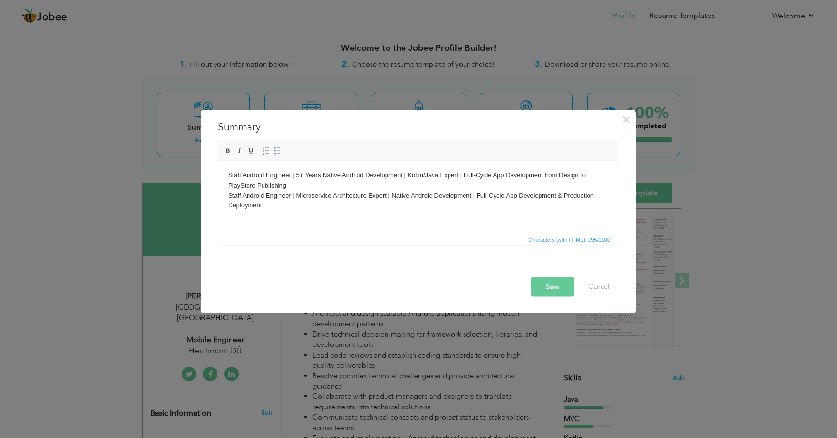
click at [298, 176] on body "Staff Android Engineer | 5+ Years Native Android Development | Kotlin/Java Expe…" at bounding box center [418, 190] width 381 height 40
drag, startPoint x: 302, startPoint y: 176, endPoint x: 297, endPoint y: 177, distance: 4.9
click at [297, 177] on body "Staff Android Engineer | 5+ Years Native Android Development | Kotlin/Java Expe…" at bounding box center [418, 190] width 381 height 40
drag, startPoint x: 387, startPoint y: 196, endPoint x: 295, endPoint y: 197, distance: 92.1
click at [295, 197] on body "Staff Android Engineer | 10 Years Native Android Development | Kotlin/Java Expe…" at bounding box center [418, 190] width 381 height 40
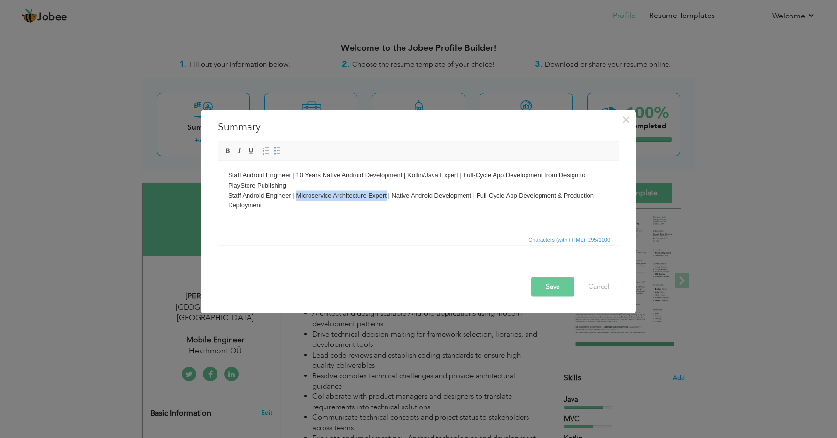
copy body "Microservice Architecture Expert"
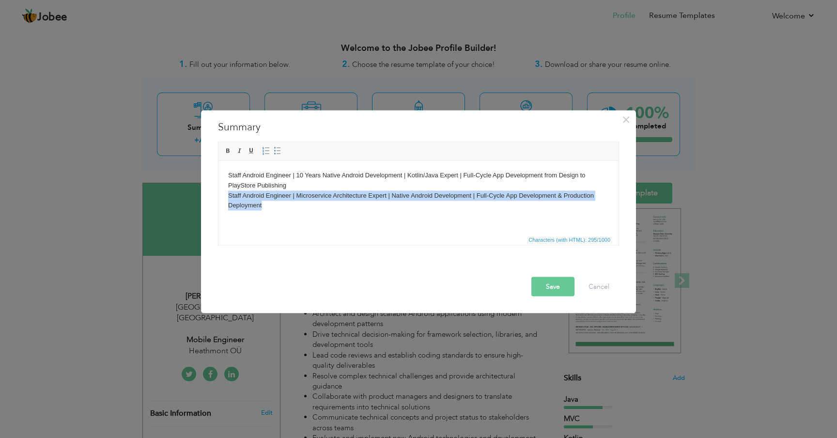
drag, startPoint x: 296, startPoint y: 211, endPoint x: 216, endPoint y: 195, distance: 82.6
click at [218, 195] on html "Staff Android Engineer | 10 Years Native Android Development | Kotlin/Java Expe…" at bounding box center [418, 190] width 400 height 60
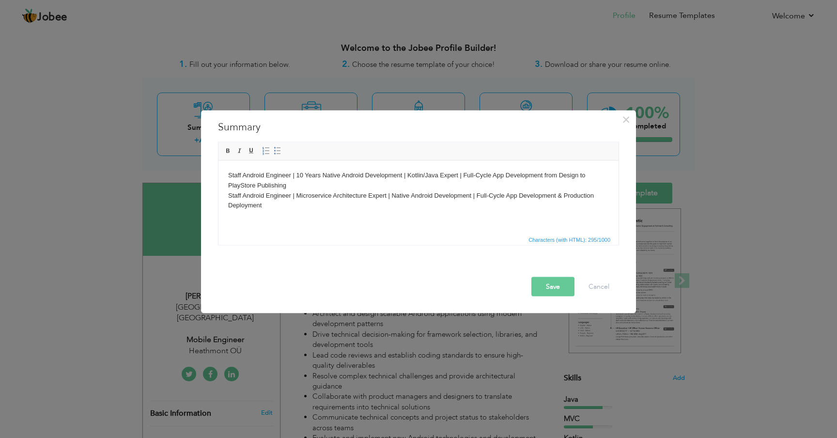
click at [579, 179] on body "Staff Android Engineer | 10 Years Native Android Development | Kotlin/Java Expe…" at bounding box center [418, 190] width 381 height 40
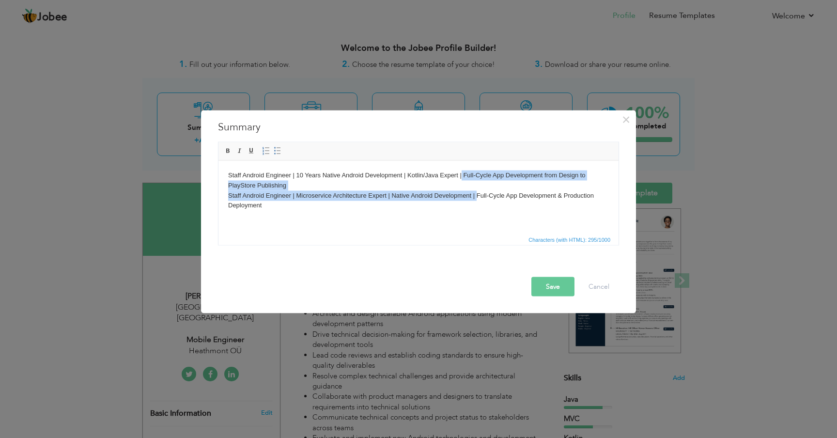
drag, startPoint x: 476, startPoint y: 195, endPoint x: 461, endPoint y: 178, distance: 23.0
click at [461, 178] on body "Staff Android Engineer | 10 Years Native Android Development | Kotlin/Java Expe…" at bounding box center [418, 190] width 381 height 40
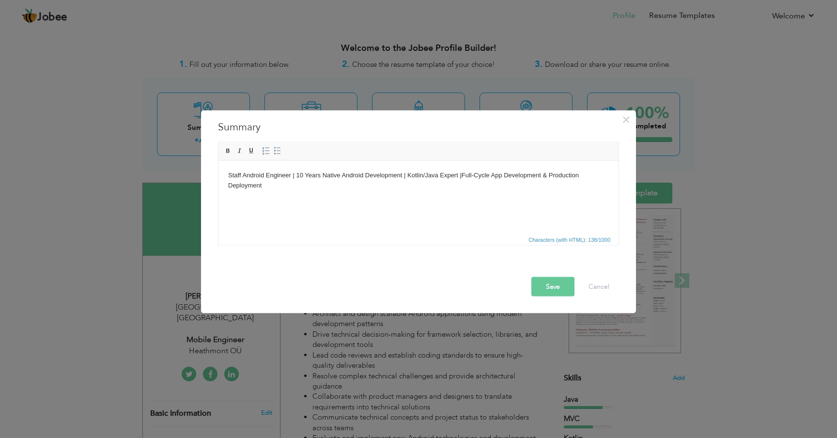
click at [292, 176] on body "Staff Android Engineer | 10 Years Native Android Development | Kotlin/Java Expe…" at bounding box center [418, 180] width 381 height 20
click at [544, 285] on button "Save" at bounding box center [552, 286] width 43 height 19
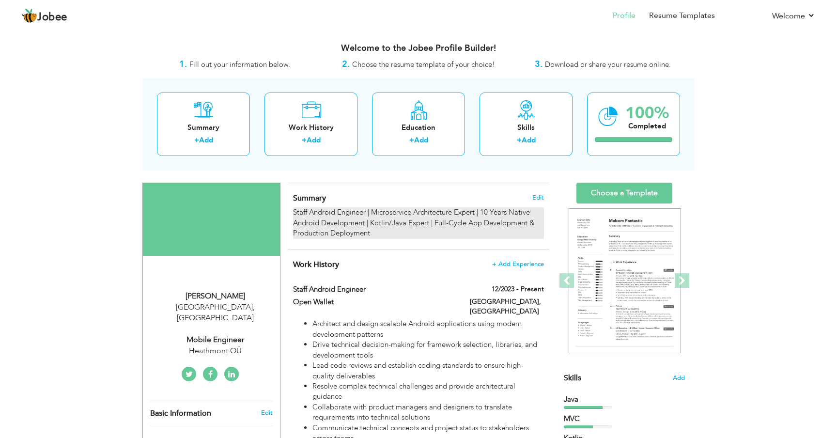
scroll to position [48, 0]
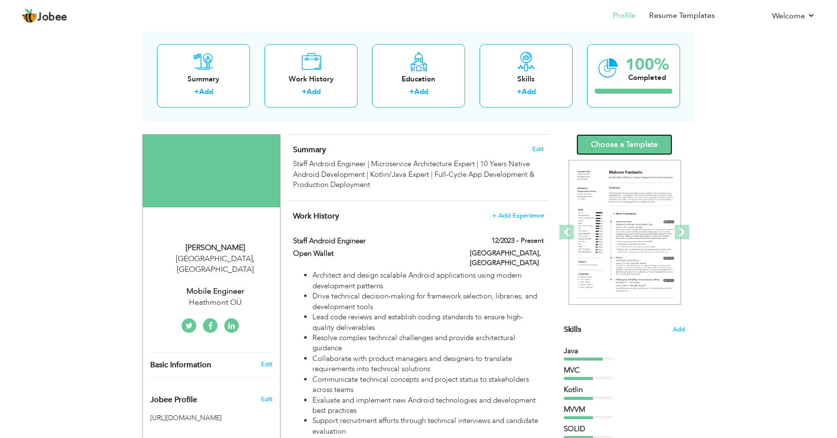
click at [627, 142] on link "Choose a Template" at bounding box center [624, 144] width 96 height 21
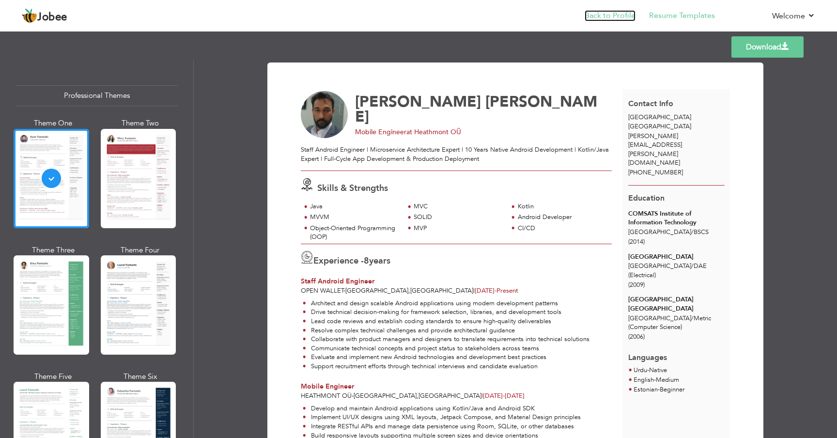
click at [617, 16] on link "Back to Profile" at bounding box center [610, 15] width 51 height 11
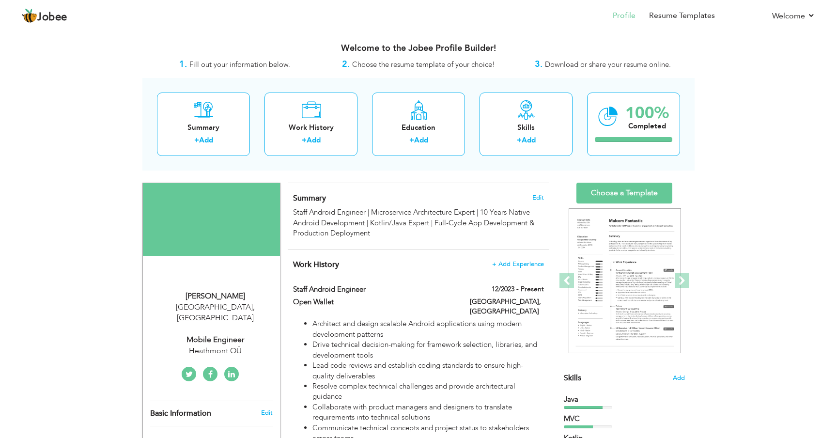
click at [234, 334] on div "Mobile Engineer" at bounding box center [215, 339] width 130 height 11
type input "[PERSON_NAME]"
type input "[PHONE_NUMBER]"
select select "number:66"
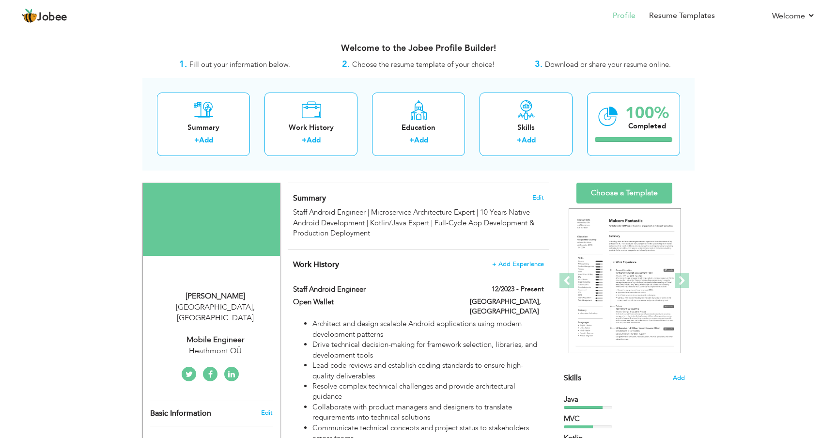
type input "[GEOGRAPHIC_DATA]"
select select "number:10"
type input "Heathmont OÜ"
type input "Mobile Engineer"
type input "[URL][DOMAIN_NAME][PERSON_NAME]"
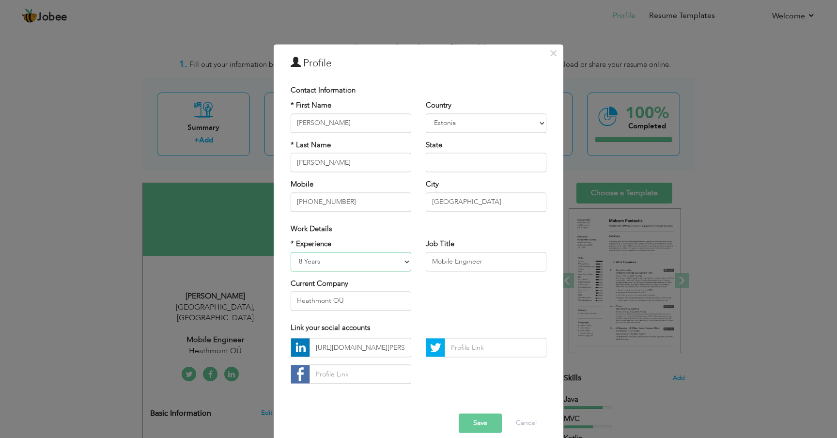
click at [385, 260] on select "Entry Level Less than 1 Year 1 Year 2 Years 3 Years 4 Years 5 Years 6 Years 7 Y…" at bounding box center [351, 261] width 121 height 19
select select "number:12"
click at [291, 252] on select "Entry Level Less than 1 Year 1 Year 2 Years 3 Years 4 Years 5 Years 6 Years 7 Y…" at bounding box center [351, 261] width 121 height 19
click at [382, 303] on input "Heathmont OÜ" at bounding box center [351, 300] width 121 height 19
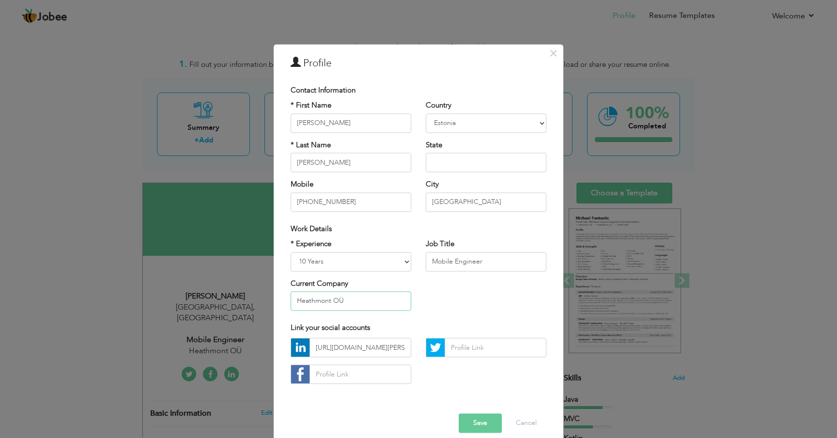
click at [382, 303] on input "Heathmont OÜ" at bounding box center [351, 300] width 121 height 19
type input "Yolo Group/Open Wallet"
click at [476, 425] on button "Save" at bounding box center [480, 423] width 43 height 19
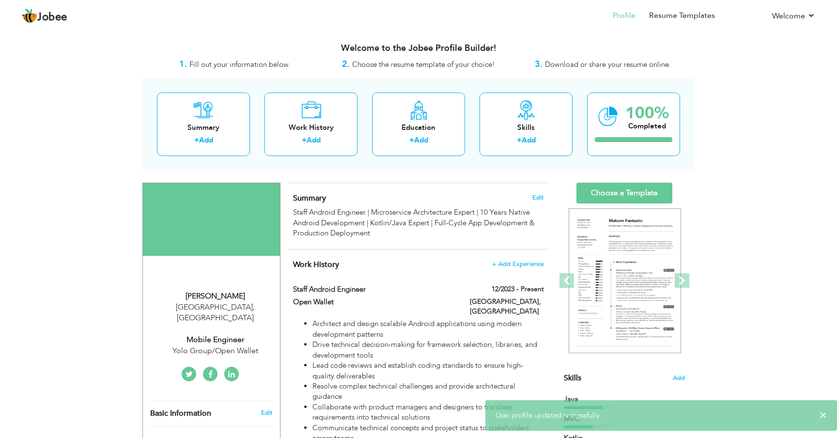
click at [241, 334] on div "Mobile Engineer" at bounding box center [215, 339] width 130 height 11
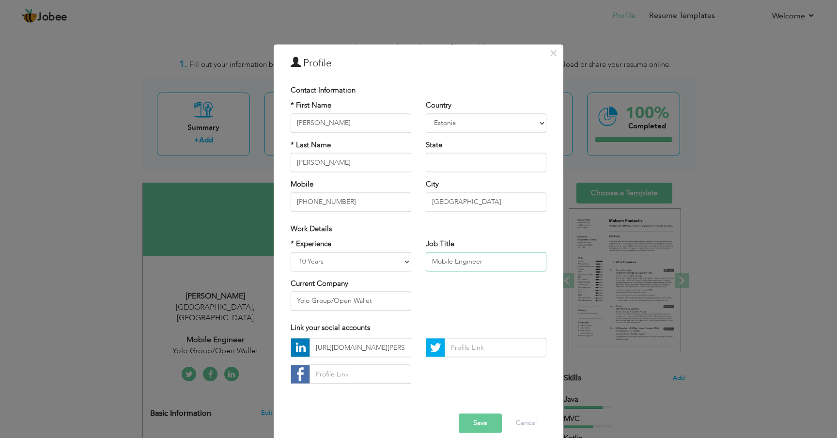
click at [434, 260] on input "Mobile Engineer" at bounding box center [486, 261] width 121 height 19
click at [477, 427] on button "Save" at bounding box center [480, 423] width 43 height 19
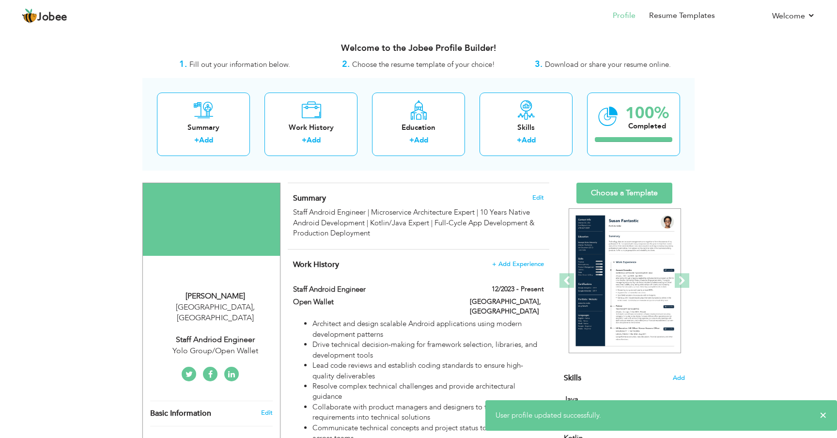
click at [205, 334] on div "Staff Andriod Engineer" at bounding box center [215, 339] width 130 height 11
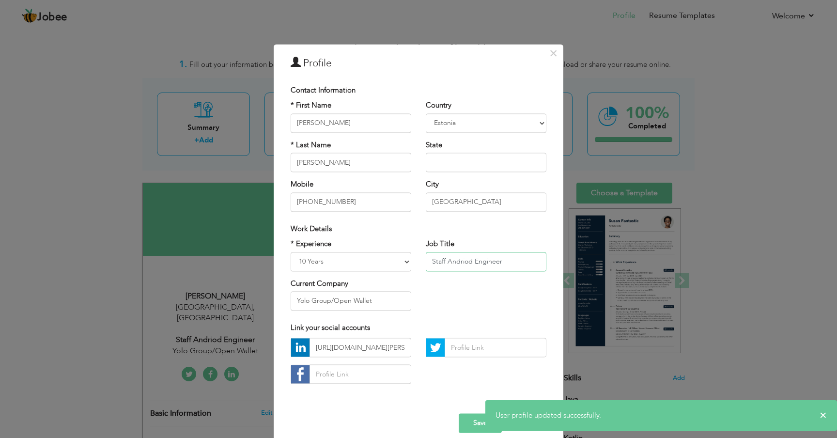
click at [461, 265] on input "Staff Andriod Engineer" at bounding box center [486, 261] width 121 height 19
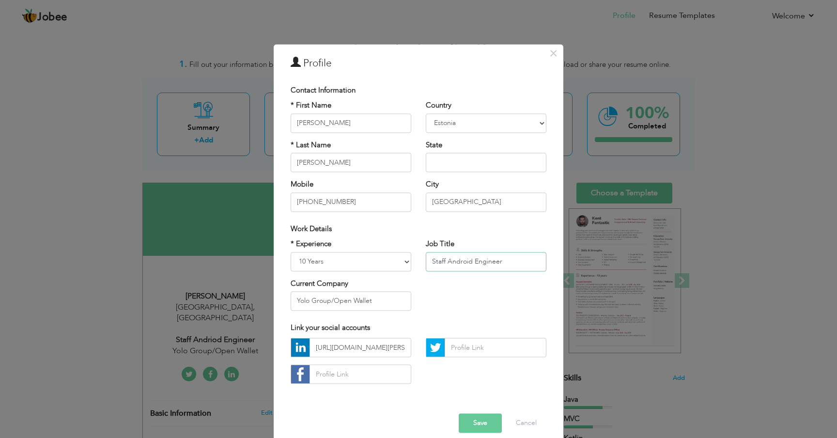
type input "Staff Android Engineer"
click at [477, 427] on button "Save" at bounding box center [480, 423] width 43 height 19
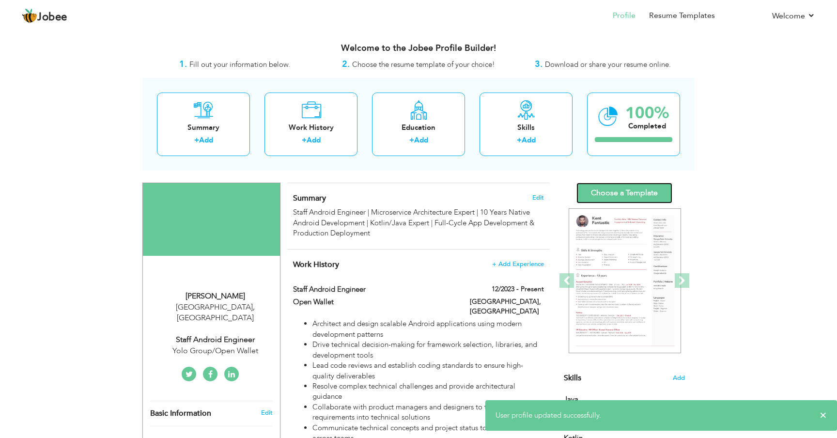
click at [625, 191] on link "Choose a Template" at bounding box center [624, 193] width 96 height 21
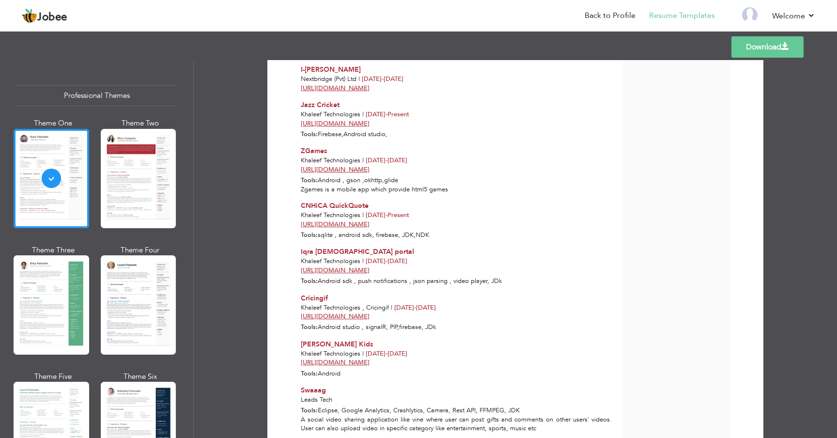
scroll to position [662, 0]
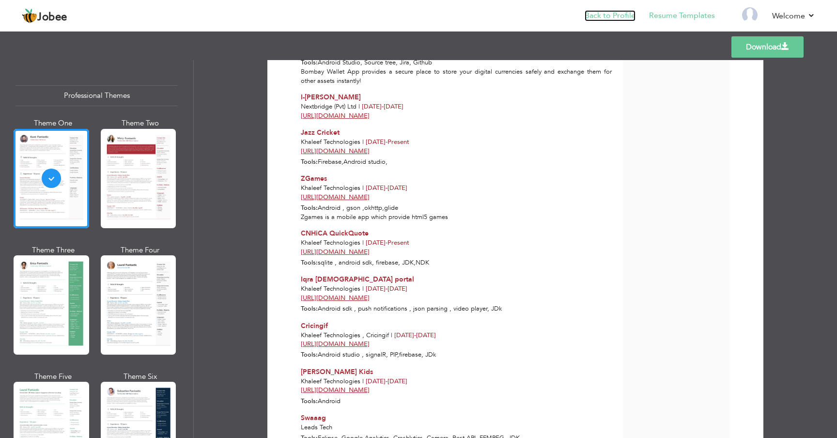
click at [592, 16] on link "Back to Profile" at bounding box center [610, 15] width 51 height 11
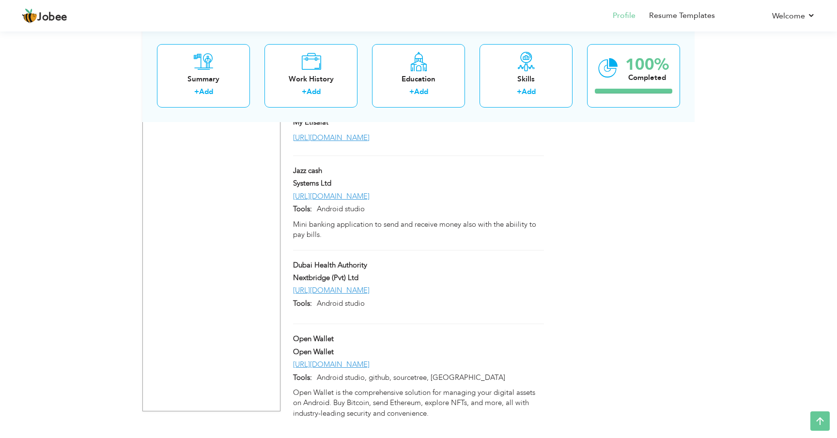
click at [519, 334] on div "Open Wallet" at bounding box center [418, 340] width 265 height 13
type input "Open Wallet"
type input "[URL][DOMAIN_NAME]"
type input "Android studio, github, sourcetree, [GEOGRAPHIC_DATA]"
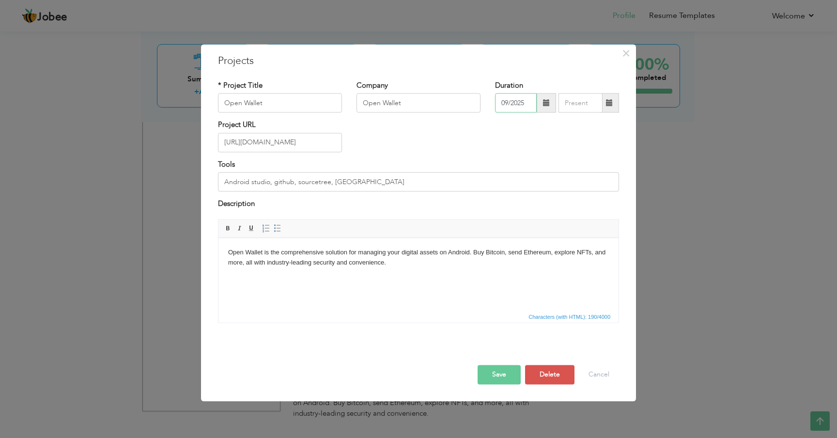
click at [534, 108] on input "09/2025" at bounding box center [516, 102] width 42 height 19
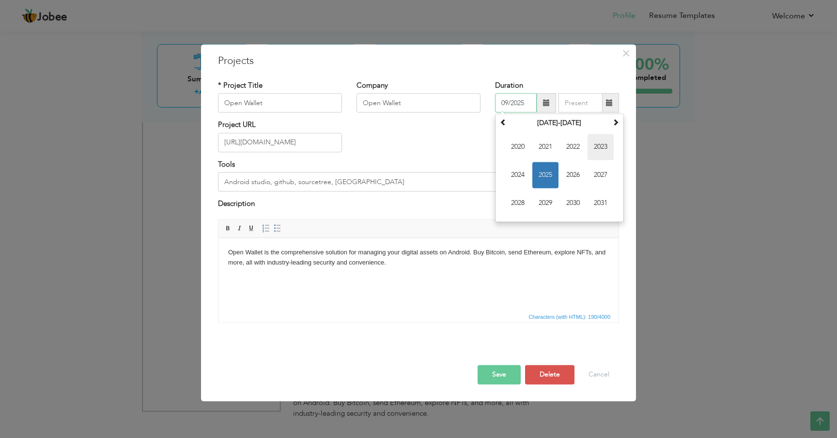
click at [604, 149] on span "2023" at bounding box center [601, 147] width 26 height 26
click at [594, 200] on span "Dec" at bounding box center [601, 203] width 26 height 26
type input "12/2023"
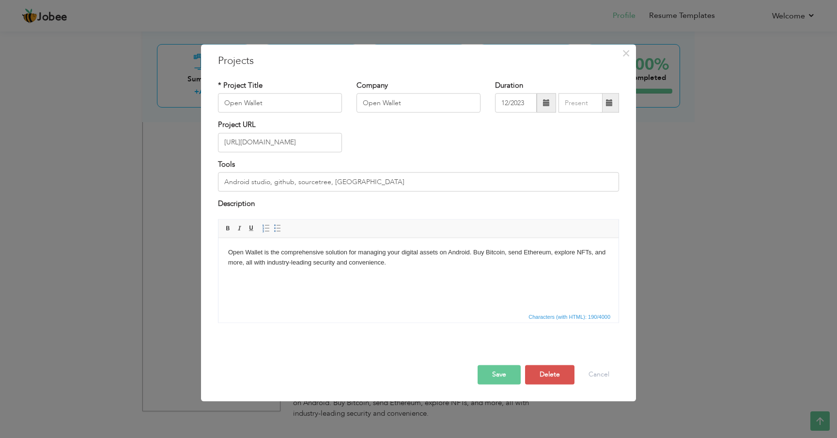
click at [500, 368] on button "Save" at bounding box center [499, 374] width 43 height 19
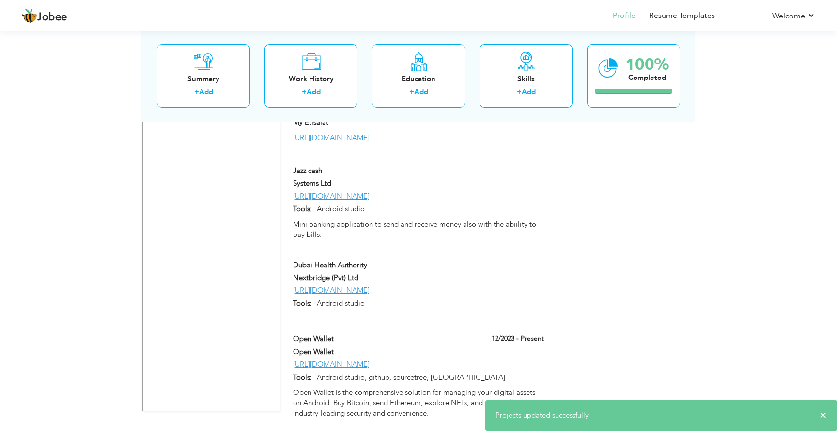
scroll to position [1958, 0]
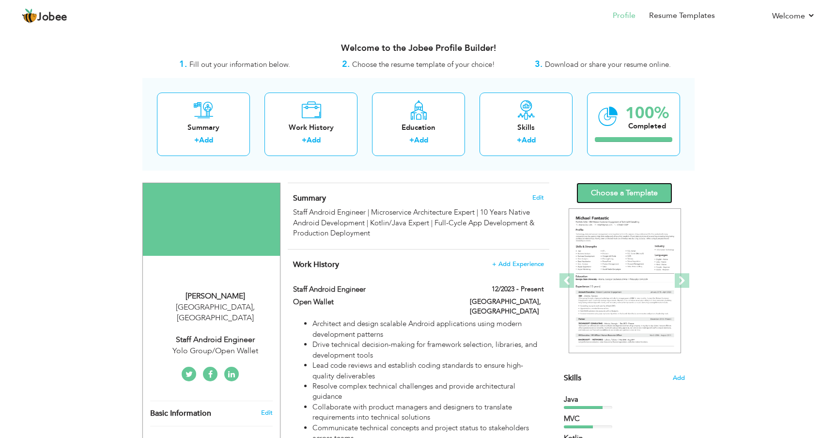
click at [631, 187] on link "Choose a Template" at bounding box center [624, 193] width 96 height 21
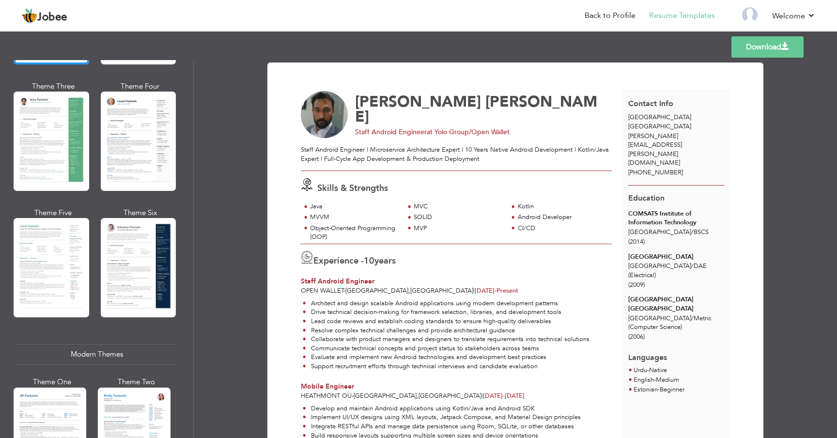
scroll to position [175, 0]
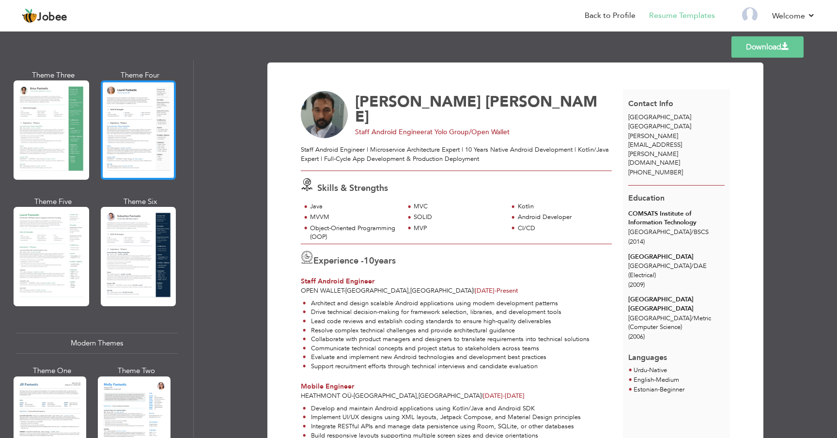
click at [136, 143] on div at bounding box center [139, 129] width 76 height 99
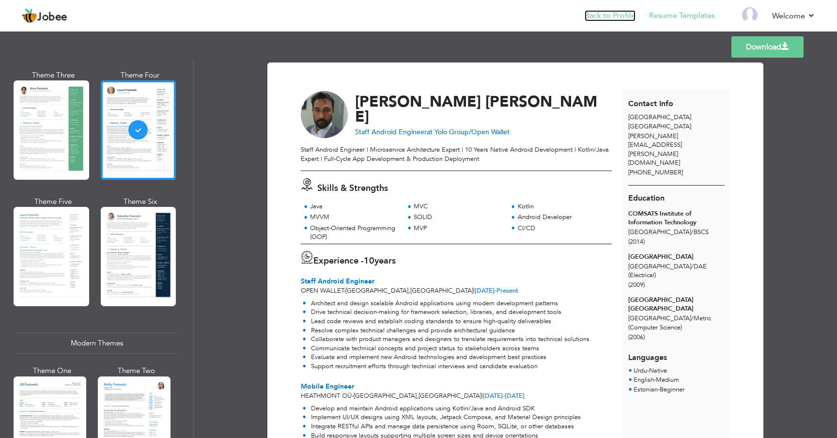
click at [618, 13] on link "Back to Profile" at bounding box center [610, 15] width 51 height 11
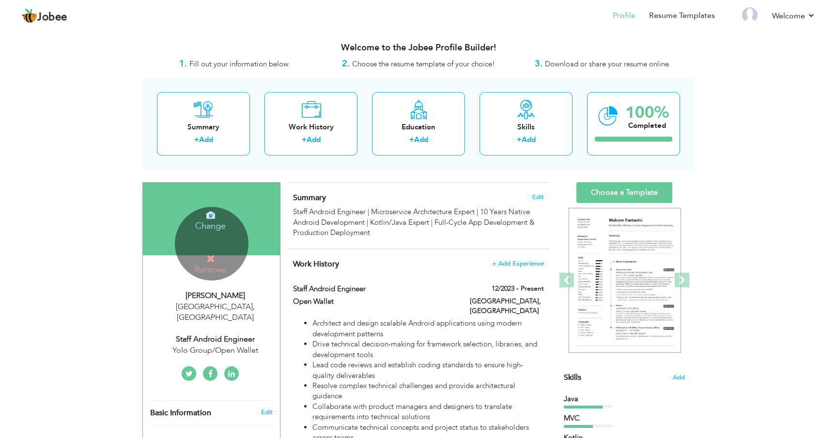
click at [208, 267] on h4 "Remove" at bounding box center [210, 264] width 69 height 21
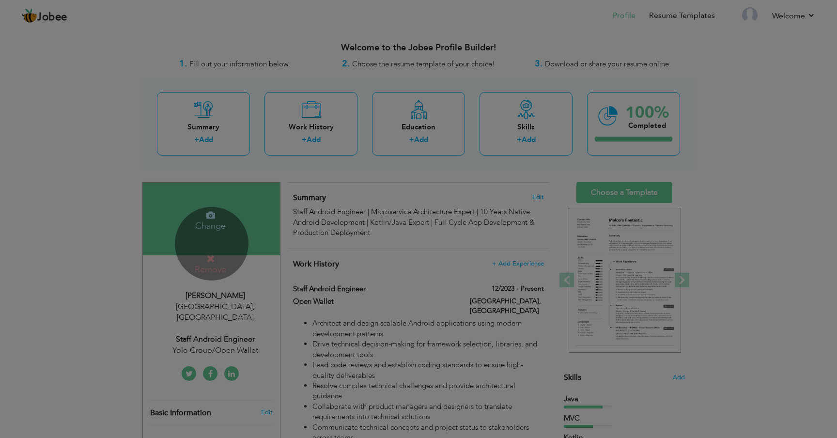
scroll to position [1, 0]
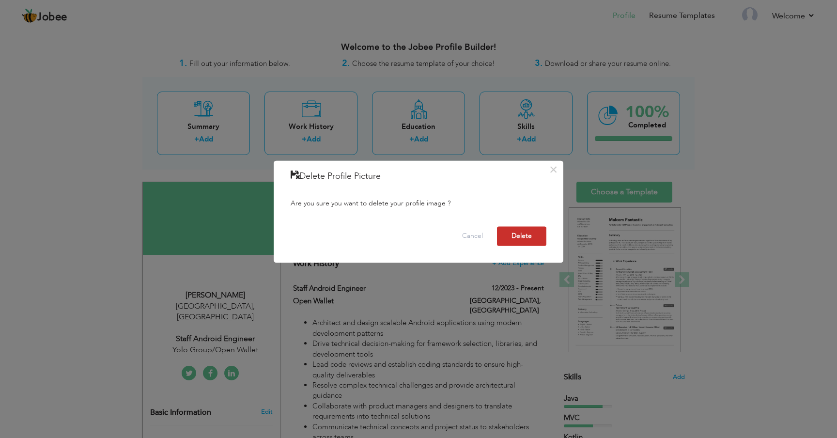
click at [527, 242] on button "Delete" at bounding box center [521, 236] width 49 height 19
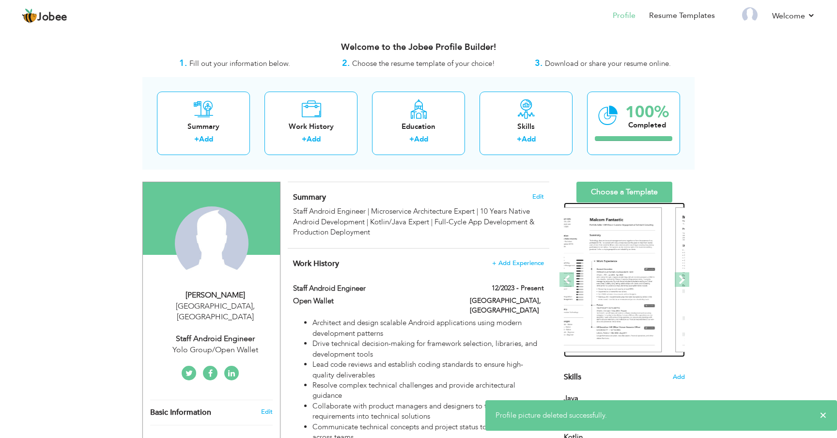
click at [604, 202] on div at bounding box center [605, 279] width 121 height 155
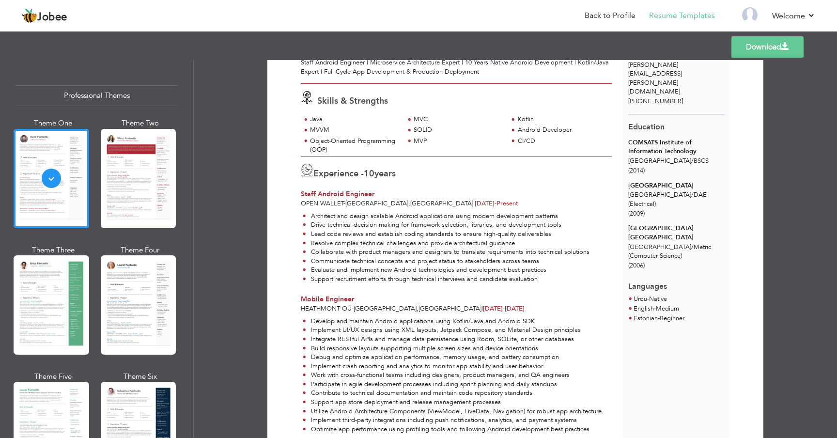
scroll to position [71, 0]
click at [627, 13] on link "Back to Profile" at bounding box center [610, 15] width 51 height 11
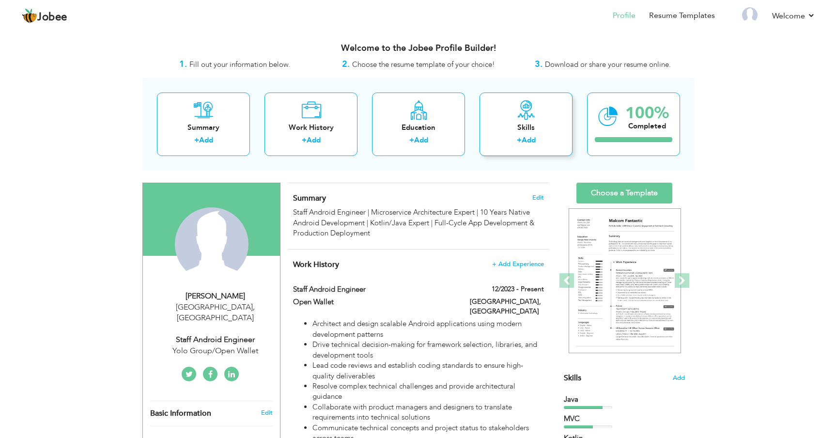
click at [525, 130] on div "Skills" at bounding box center [526, 128] width 78 height 10
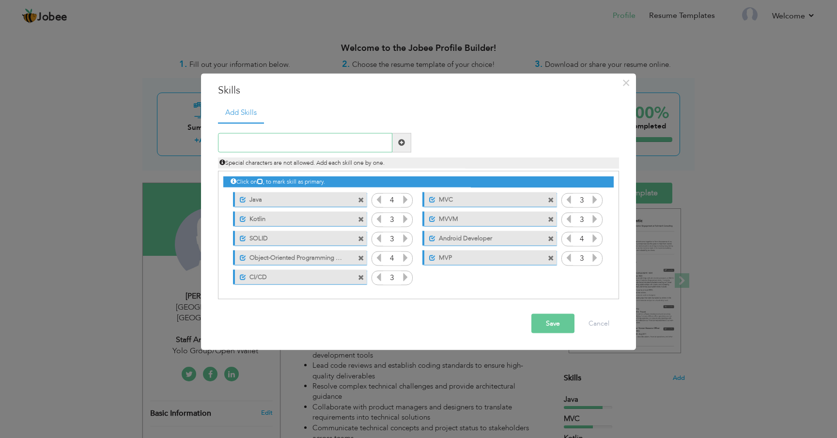
paste input "Microservices architecture"
type input "Microservices architecture"
click at [405, 141] on span at bounding box center [401, 142] width 7 height 7
click at [594, 277] on icon at bounding box center [595, 276] width 9 height 9
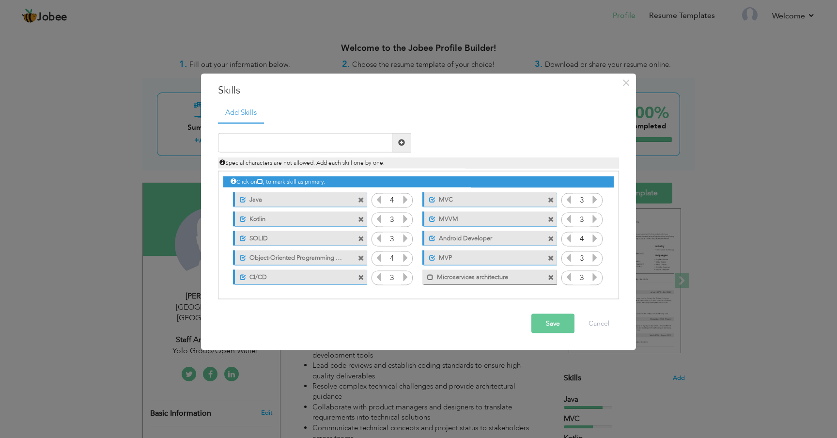
click at [556, 324] on button "Save" at bounding box center [552, 322] width 43 height 19
click at [428, 279] on span at bounding box center [430, 277] width 6 height 6
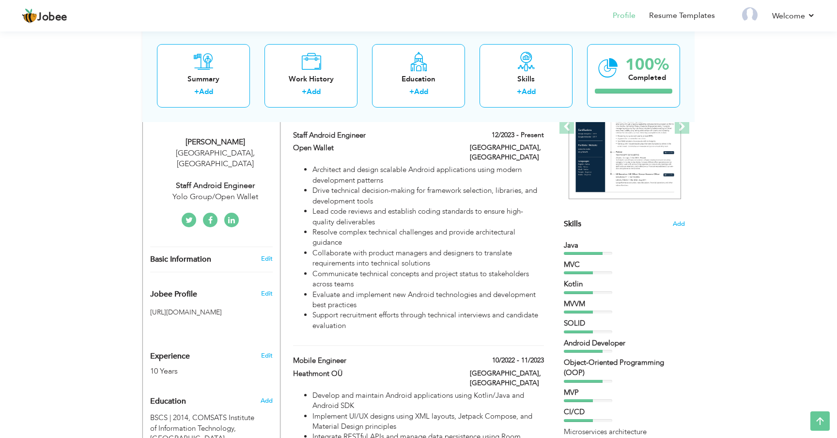
scroll to position [139, 0]
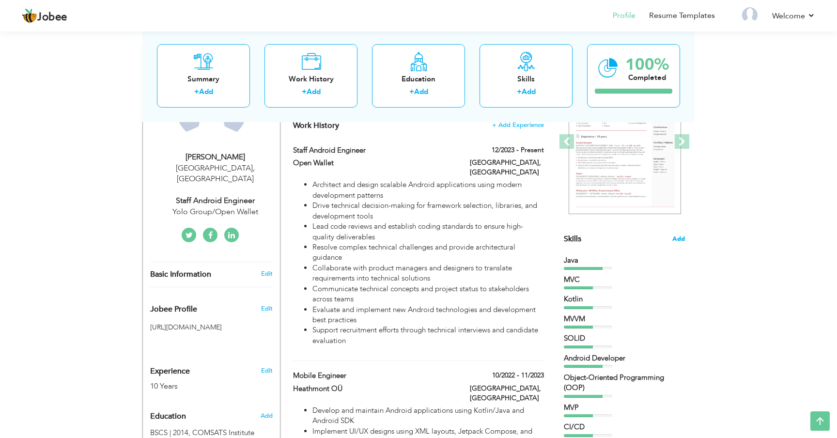
click at [673, 238] on span "Add" at bounding box center [678, 238] width 13 height 9
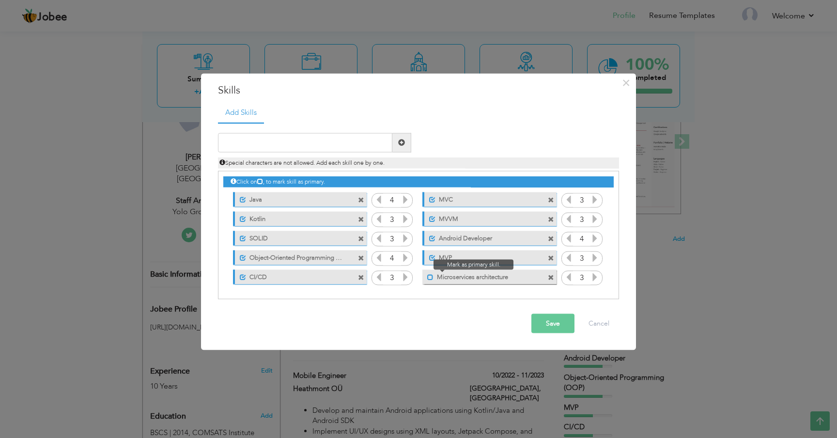
click at [432, 278] on span at bounding box center [430, 277] width 6 height 6
click at [548, 322] on button "Save" at bounding box center [552, 322] width 43 height 19
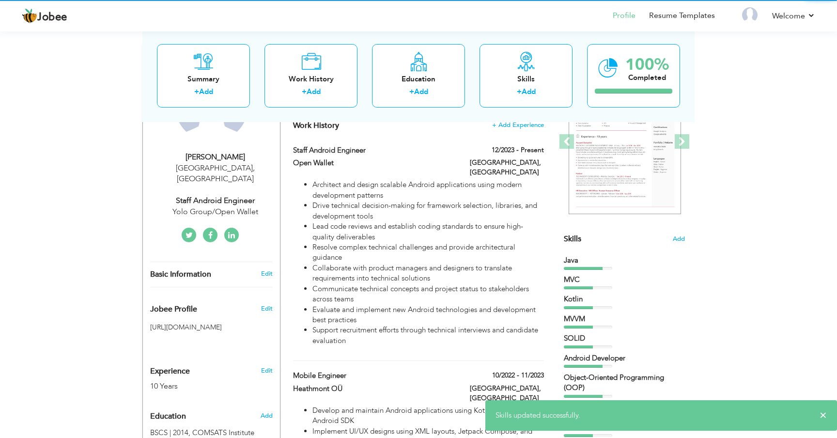
click at [628, 83] on div "100% Completed" at bounding box center [647, 67] width 44 height 32
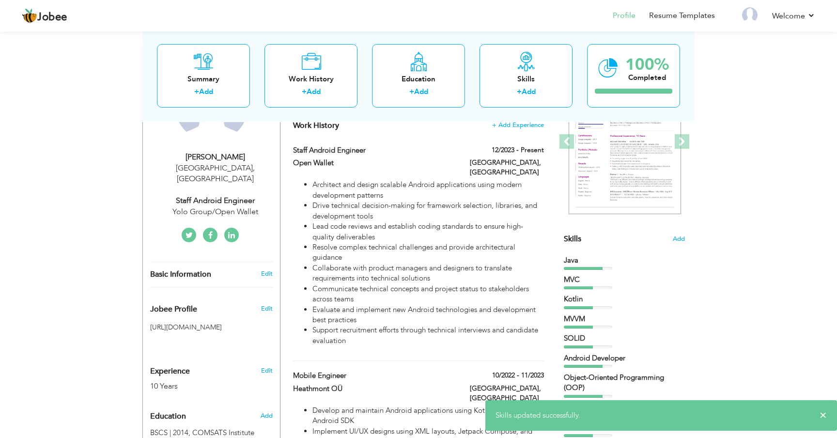
scroll to position [0, 0]
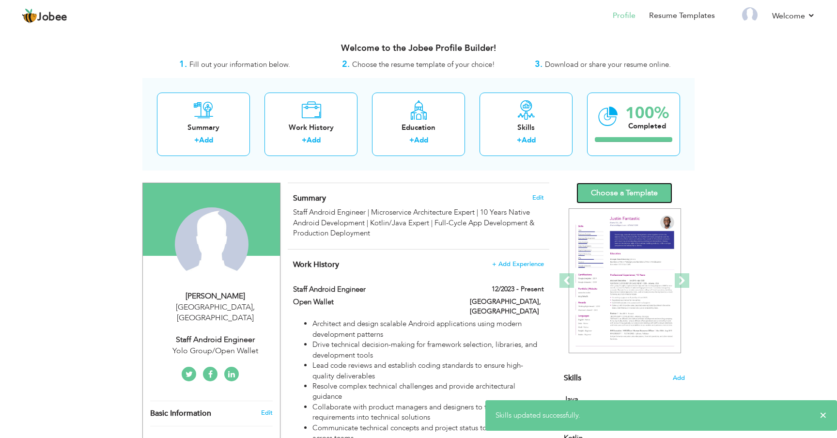
click at [600, 193] on link "Choose a Template" at bounding box center [624, 193] width 96 height 21
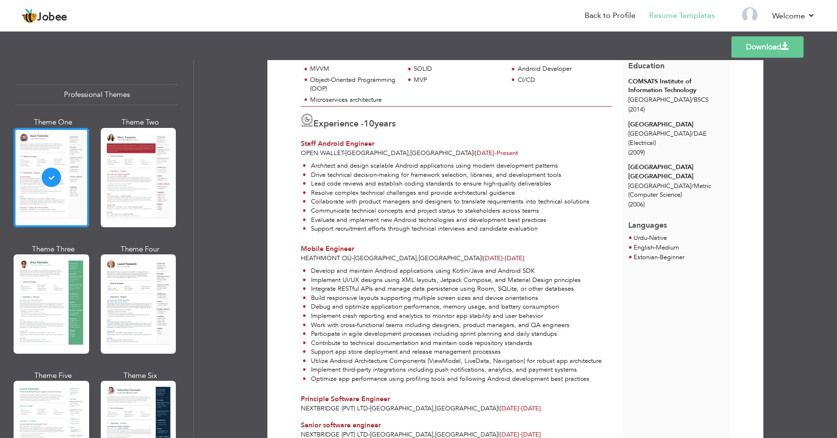
scroll to position [104, 0]
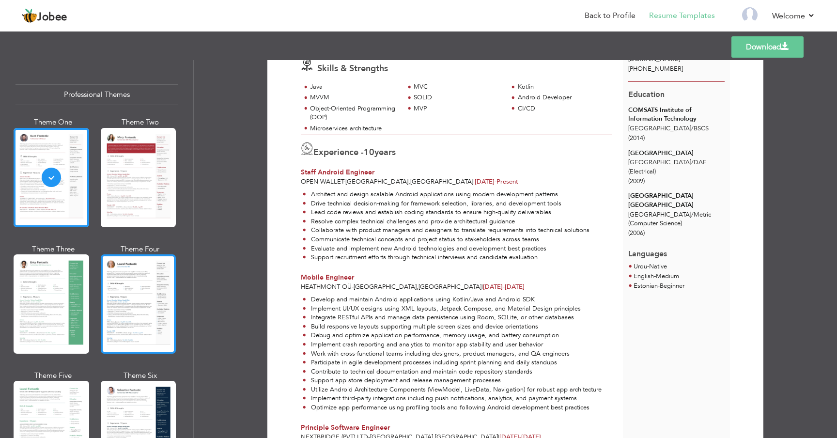
click at [116, 290] on div at bounding box center [139, 303] width 76 height 99
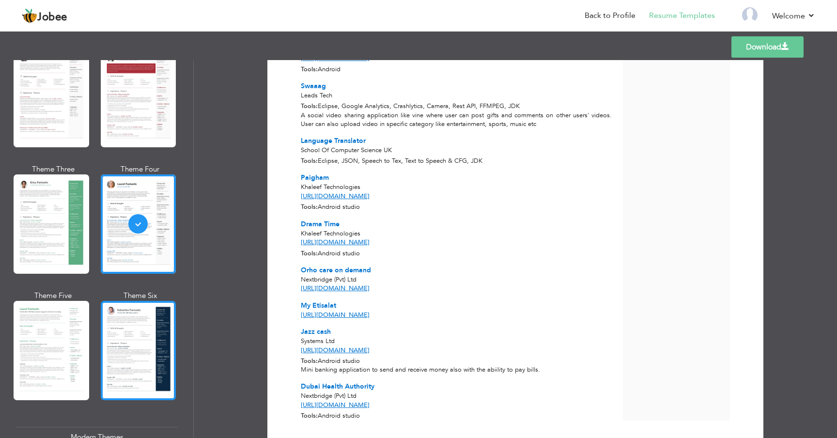
scroll to position [138, 0]
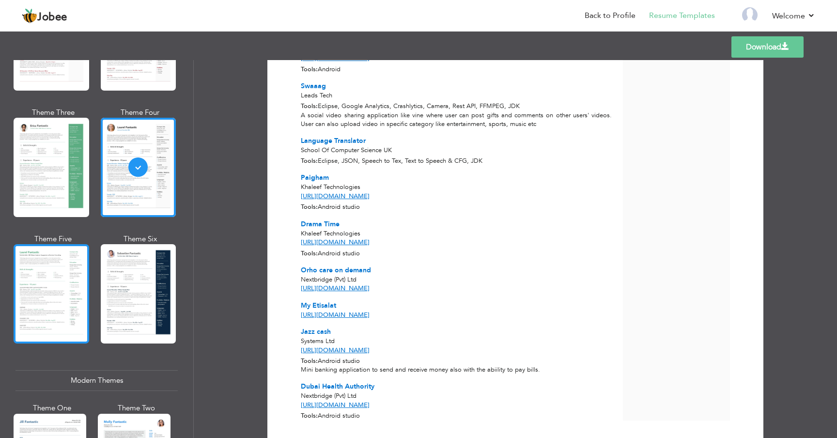
click at [34, 281] on div at bounding box center [52, 293] width 76 height 99
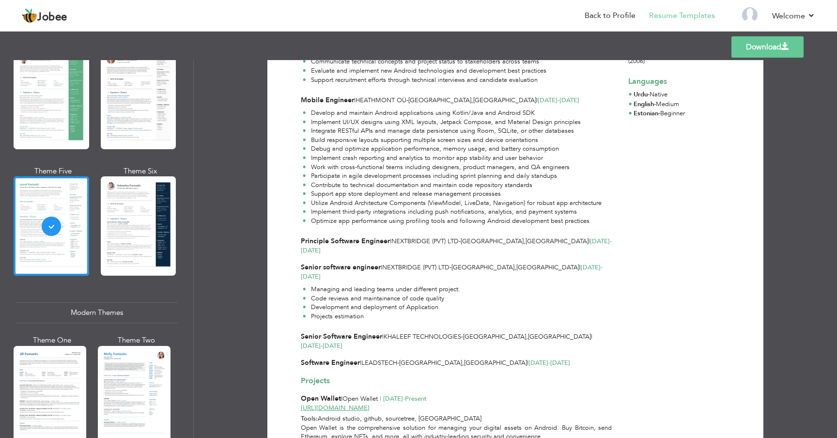
scroll to position [232, 0]
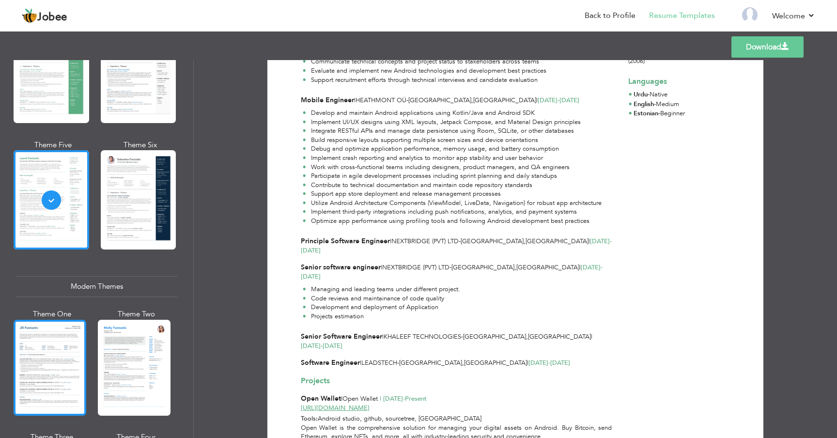
click at [61, 357] on div at bounding box center [50, 368] width 73 height 96
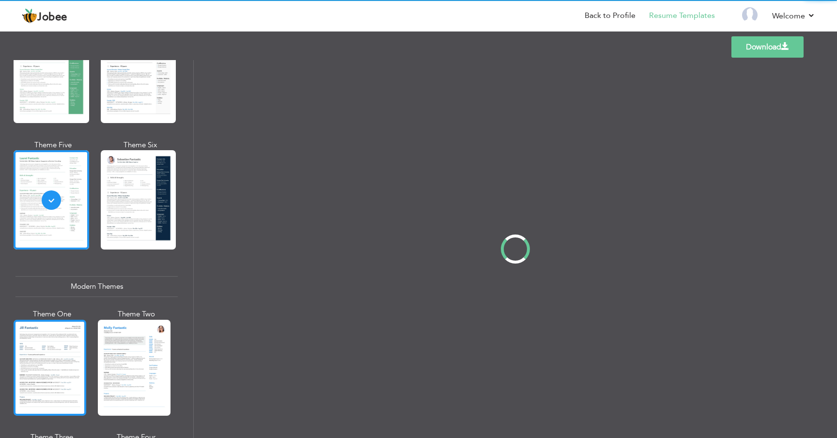
scroll to position [0, 0]
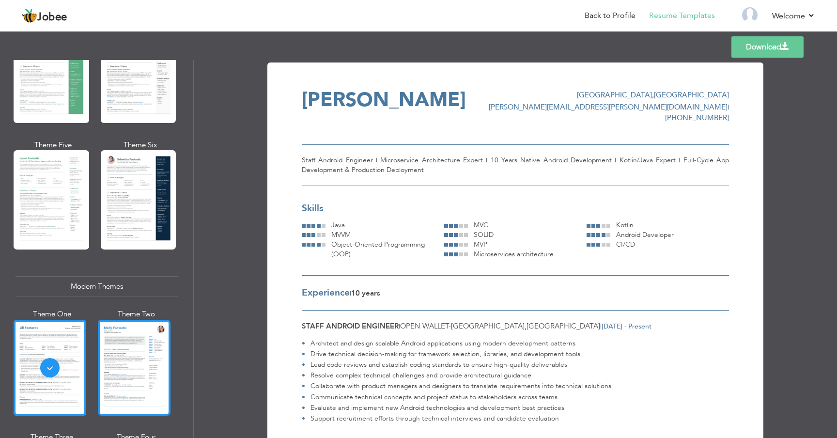
click at [125, 341] on div at bounding box center [134, 368] width 73 height 96
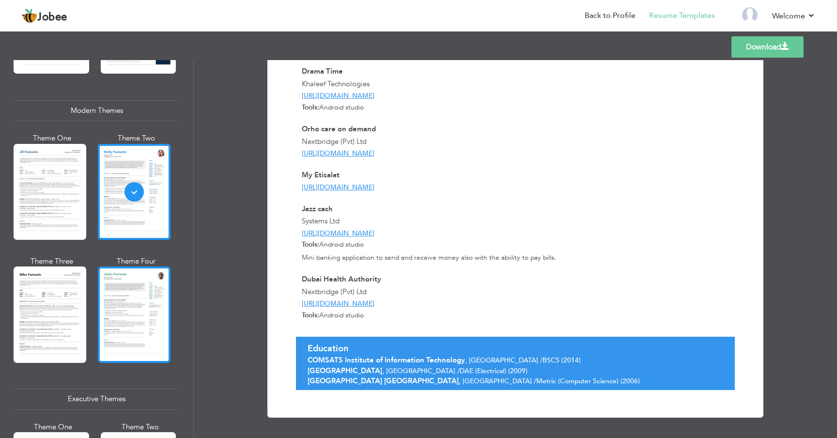
scroll to position [411, 0]
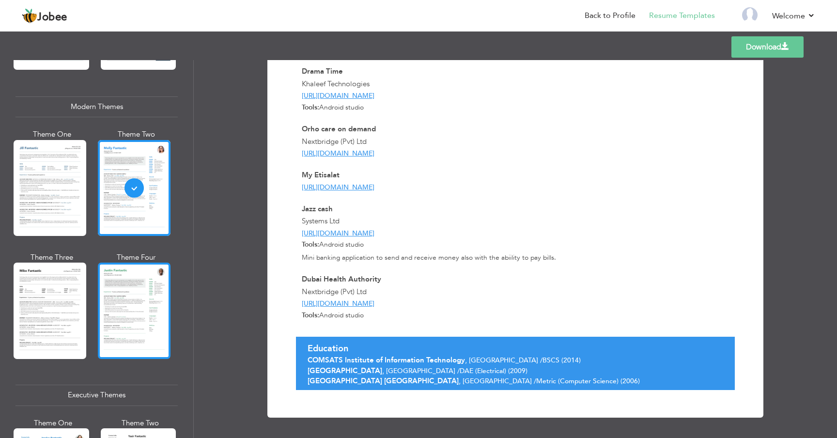
click at [121, 304] on div at bounding box center [134, 311] width 73 height 96
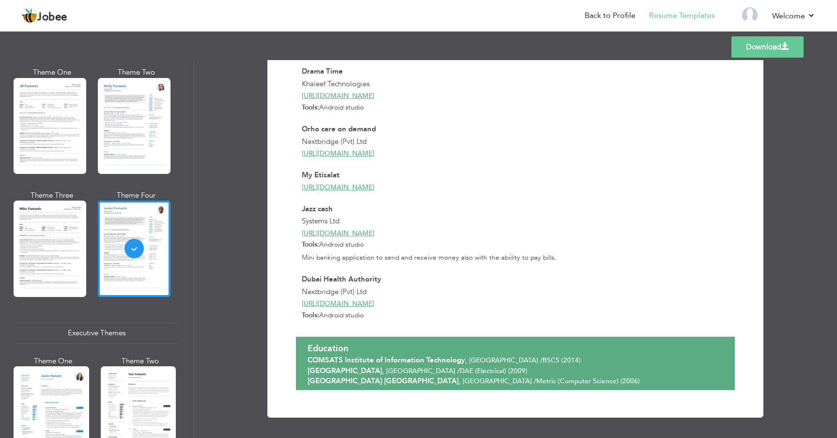
scroll to position [524, 0]
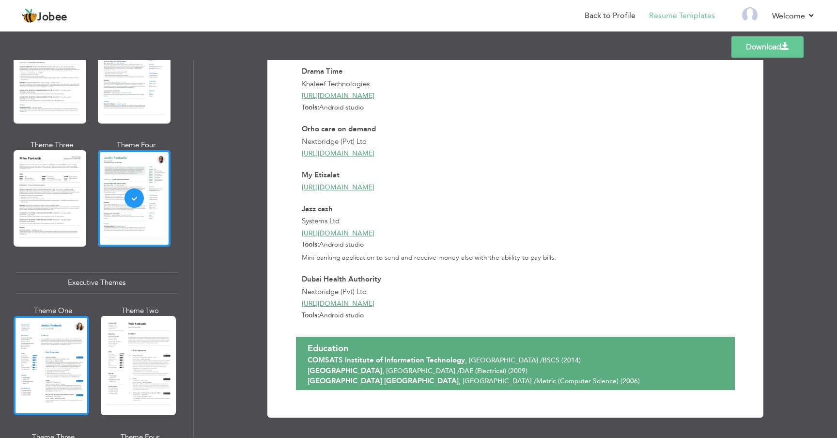
click at [41, 343] on div at bounding box center [52, 365] width 76 height 99
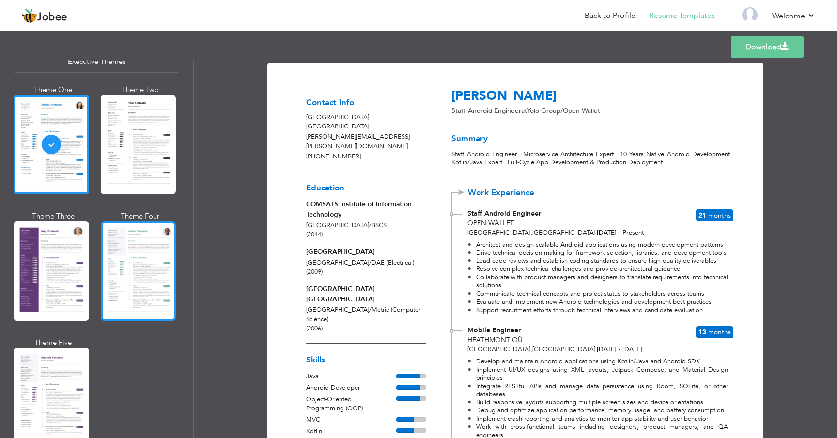
scroll to position [752, 0]
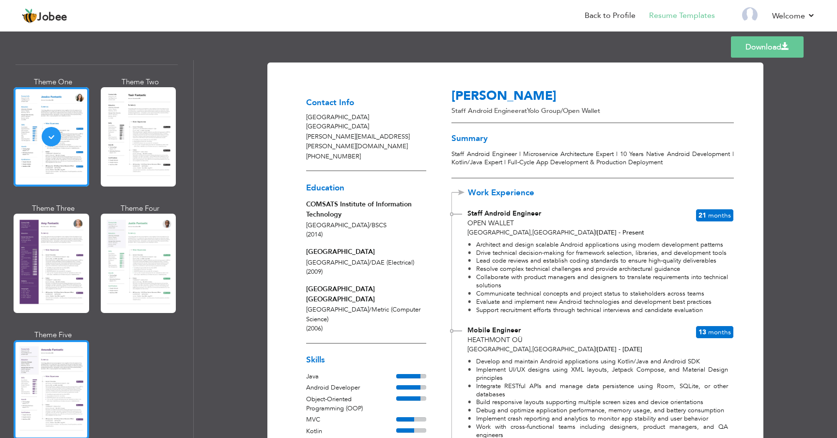
click at [54, 355] on div at bounding box center [52, 389] width 76 height 99
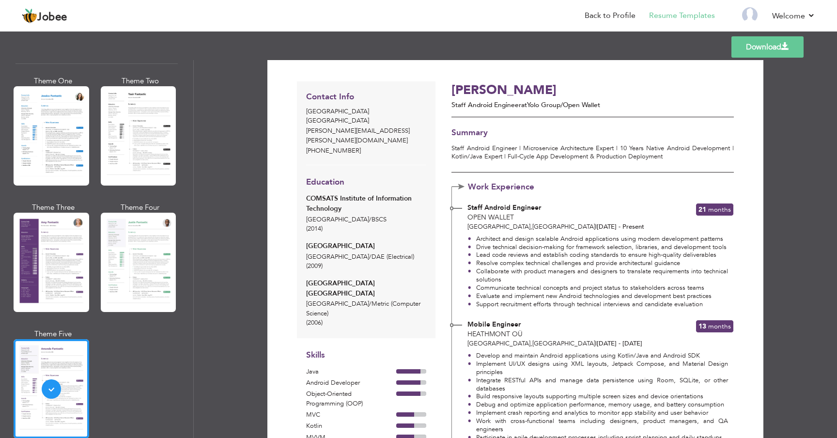
scroll to position [0, 0]
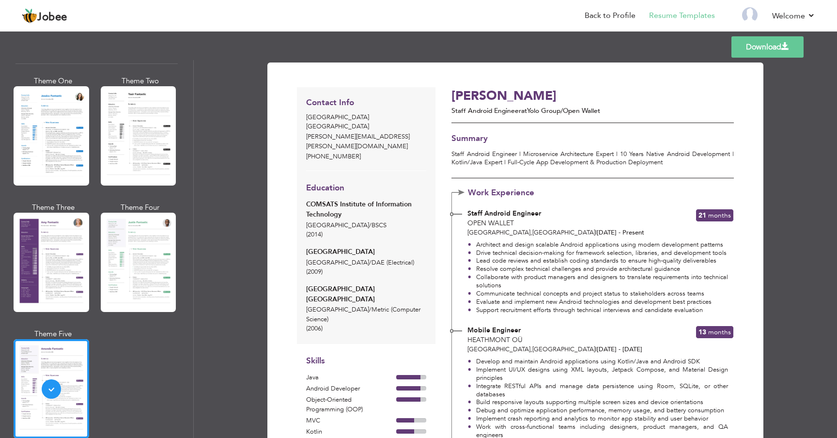
click at [752, 52] on link "Download" at bounding box center [768, 46] width 72 height 21
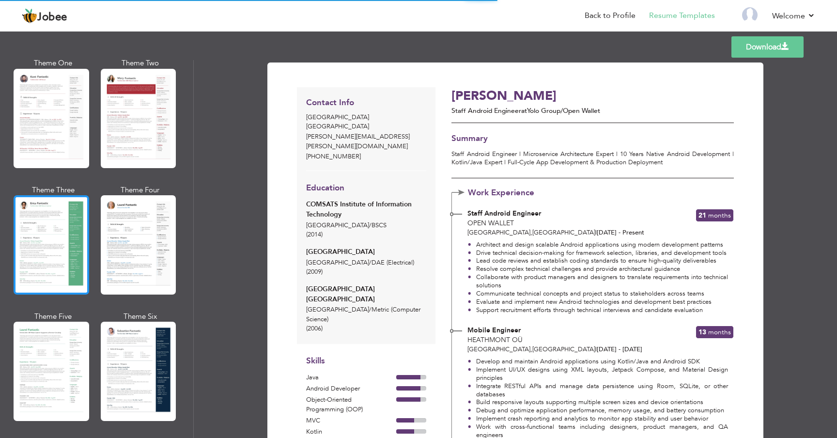
scroll to position [69, 0]
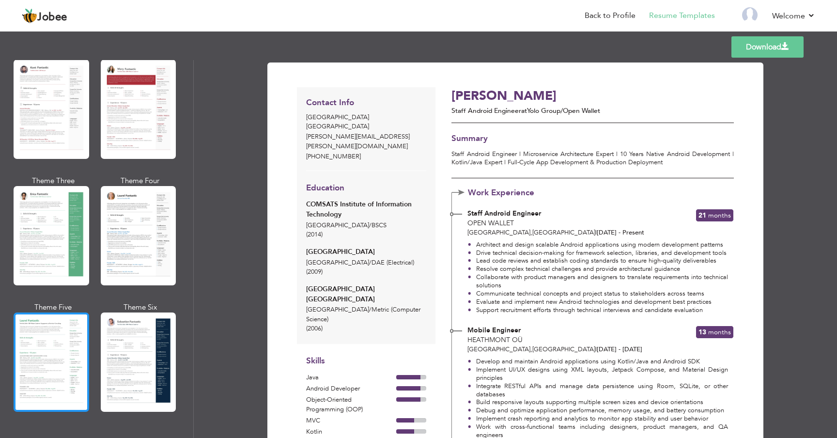
click at [66, 358] on div at bounding box center [52, 361] width 76 height 99
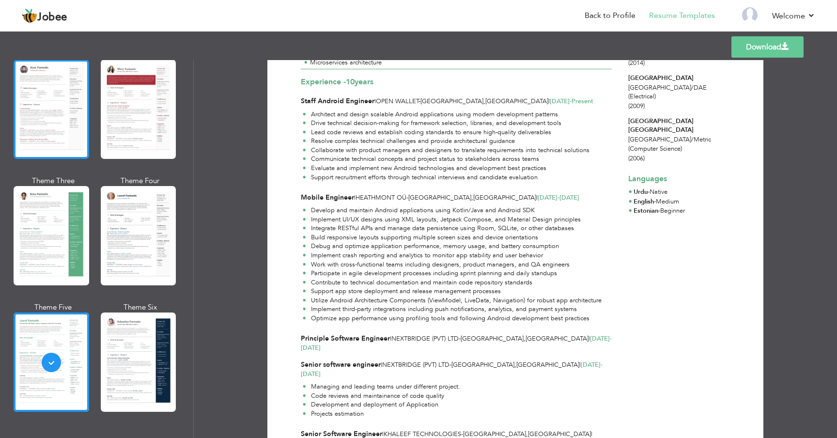
scroll to position [57, 0]
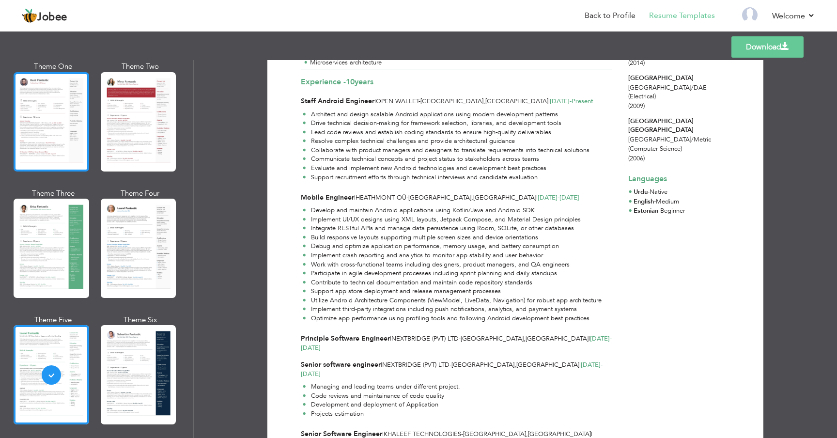
click at [67, 161] on div at bounding box center [52, 121] width 76 height 99
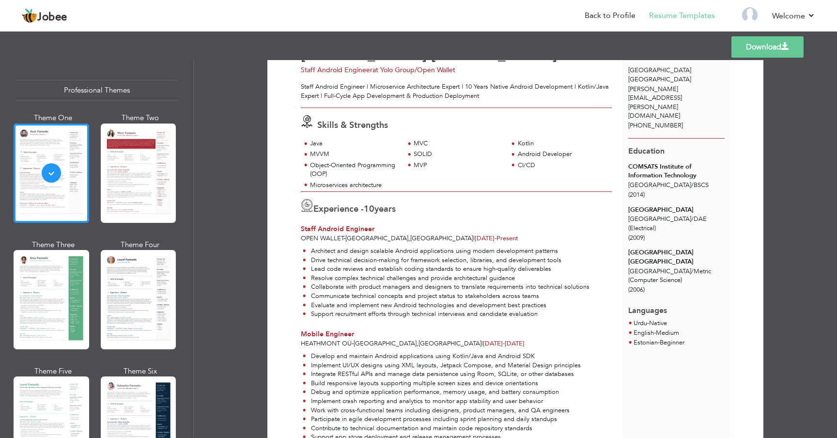
scroll to position [0, 0]
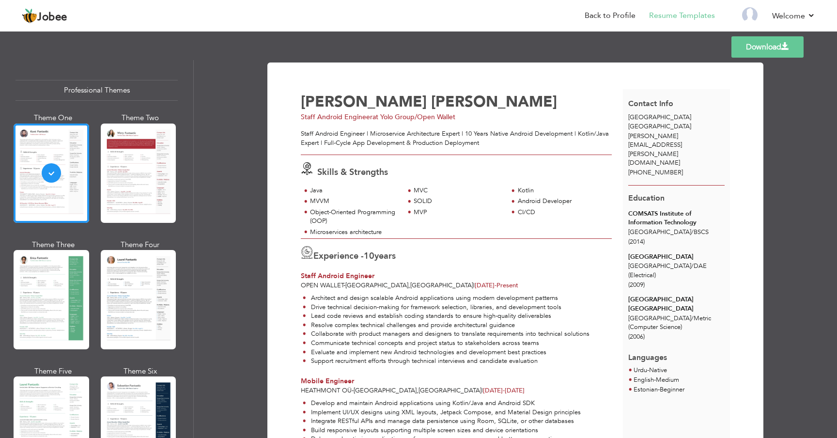
click at [765, 52] on link "Download" at bounding box center [768, 46] width 72 height 21
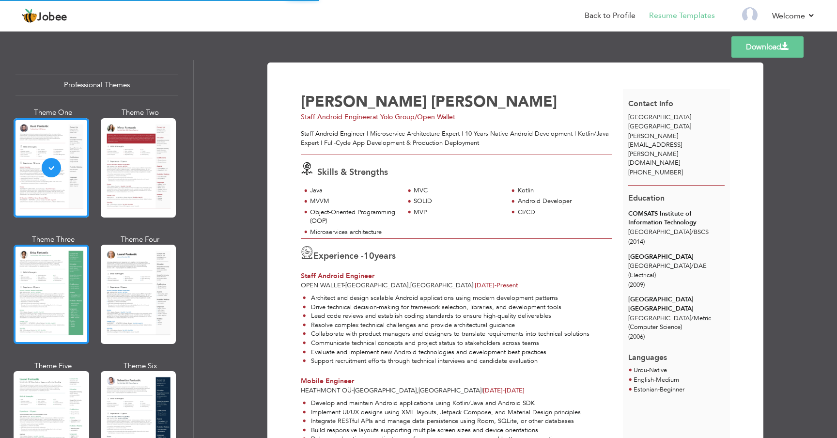
scroll to position [12, 0]
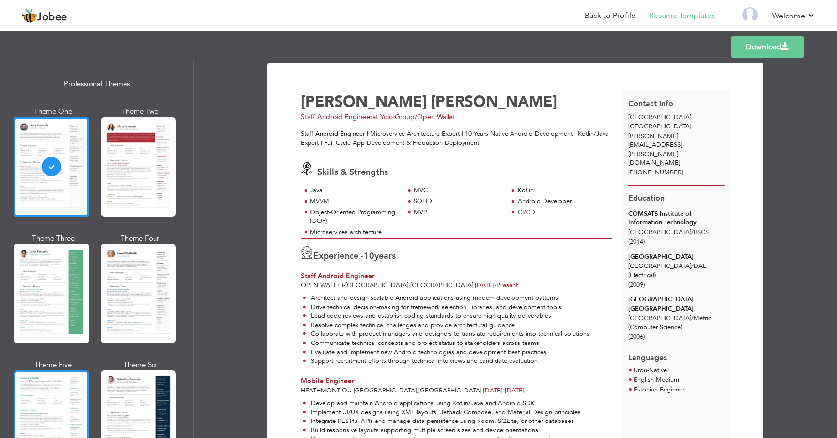
click at [46, 381] on div at bounding box center [52, 419] width 76 height 99
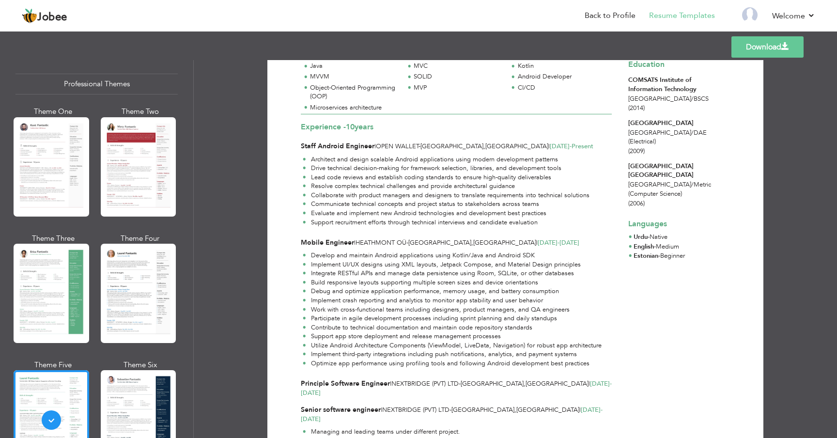
scroll to position [0, 0]
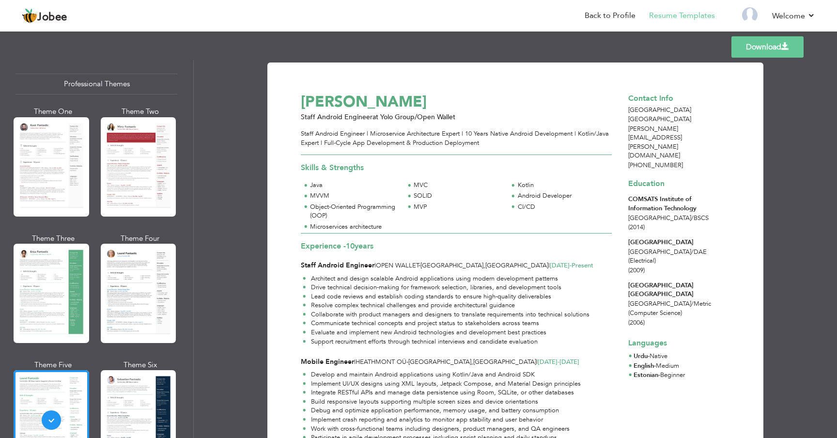
click at [750, 50] on link "Download" at bounding box center [768, 46] width 72 height 21
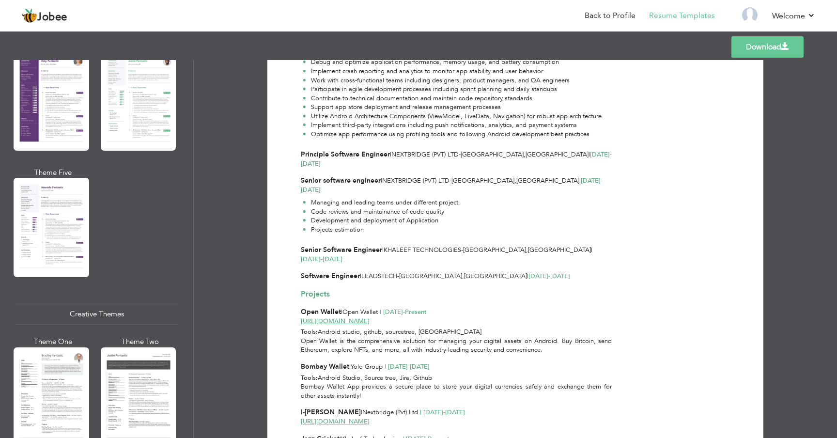
scroll to position [902, 0]
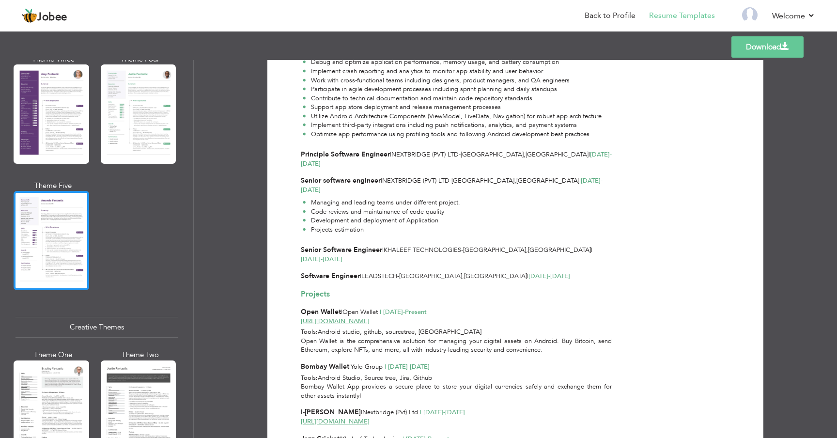
click at [64, 250] on div at bounding box center [52, 240] width 76 height 99
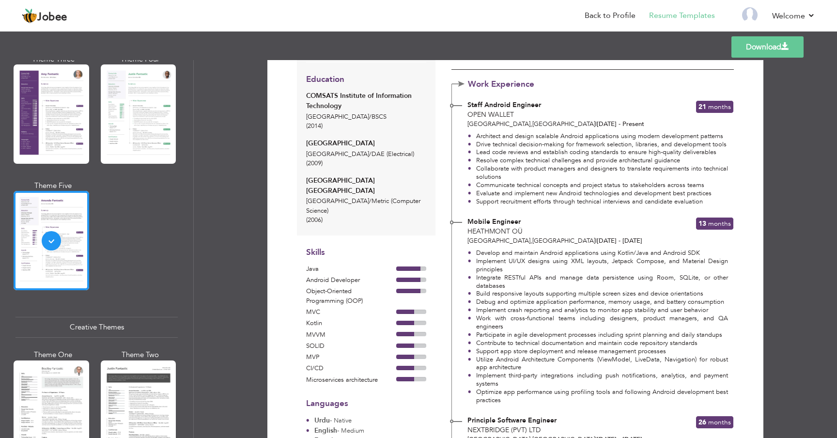
scroll to position [0, 0]
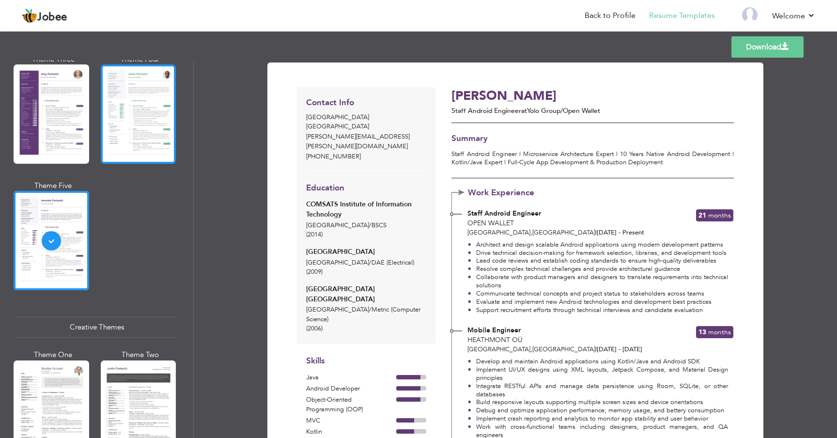
click at [131, 139] on div at bounding box center [139, 113] width 76 height 99
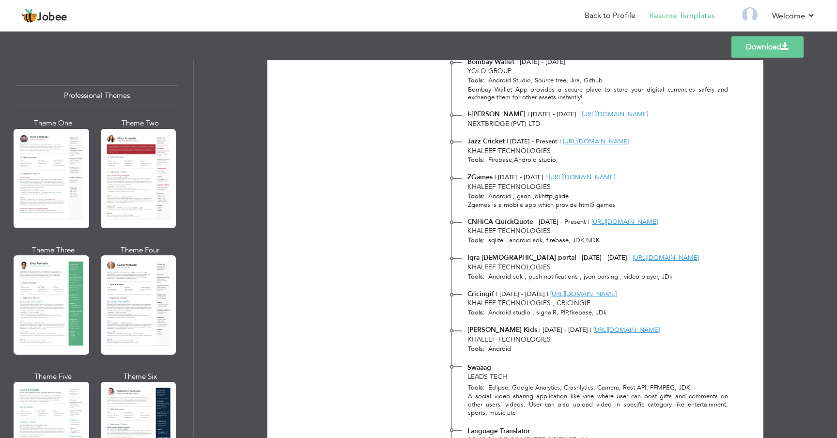
scroll to position [1133, 0]
